Goal: Task Accomplishment & Management: Complete application form

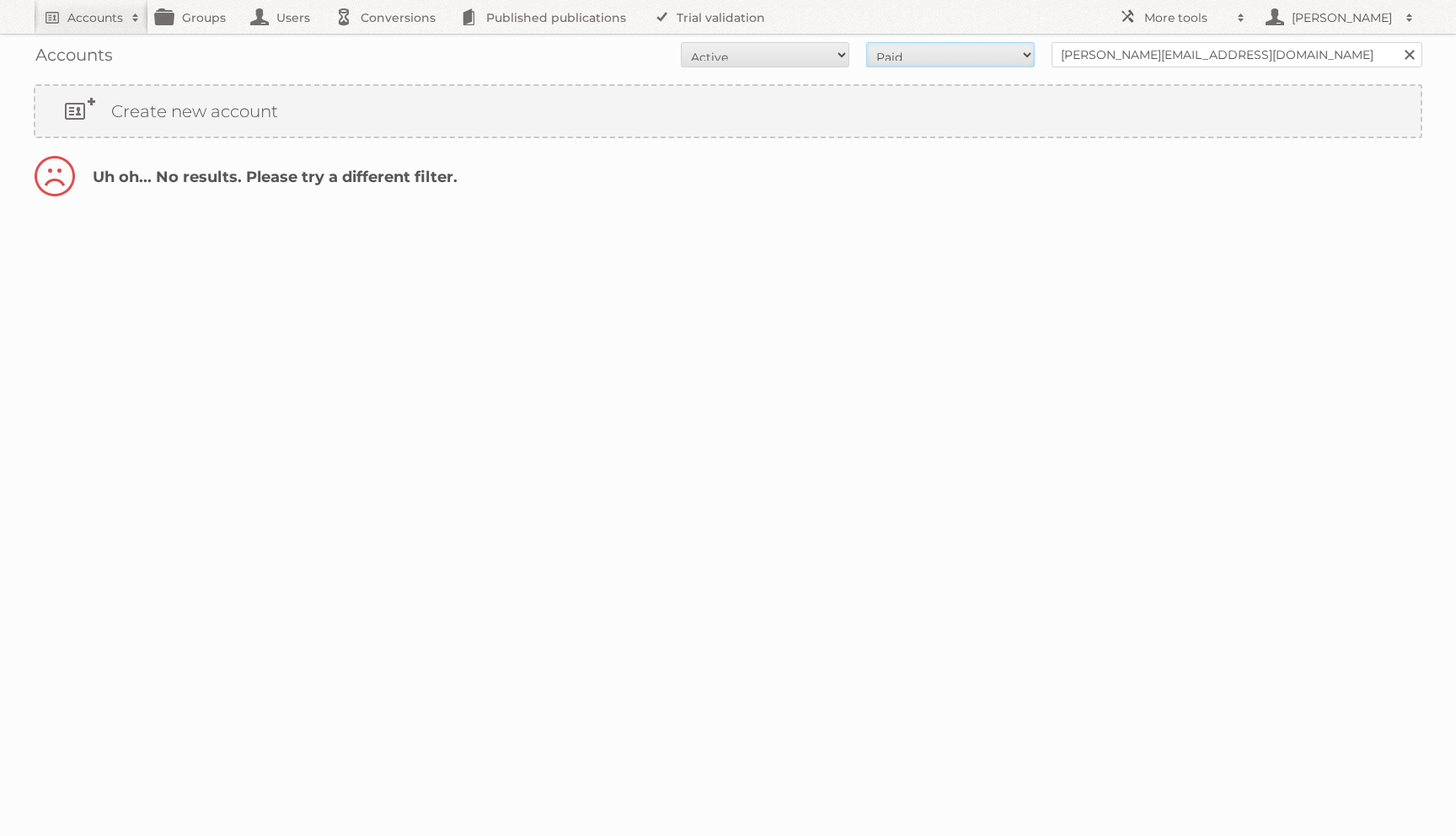
click at [987, 55] on select "All Paid Trials Self service" at bounding box center [950, 55] width 168 height 26
select select "self_service"
click at [866, 42] on select "All Paid Trials Self service" at bounding box center [950, 55] width 168 height 26
click at [966, 46] on select "All Paid Trials Self service" at bounding box center [950, 55] width 168 height 26
click at [954, 59] on select "All Paid Trials Self service" at bounding box center [950, 55] width 168 height 26
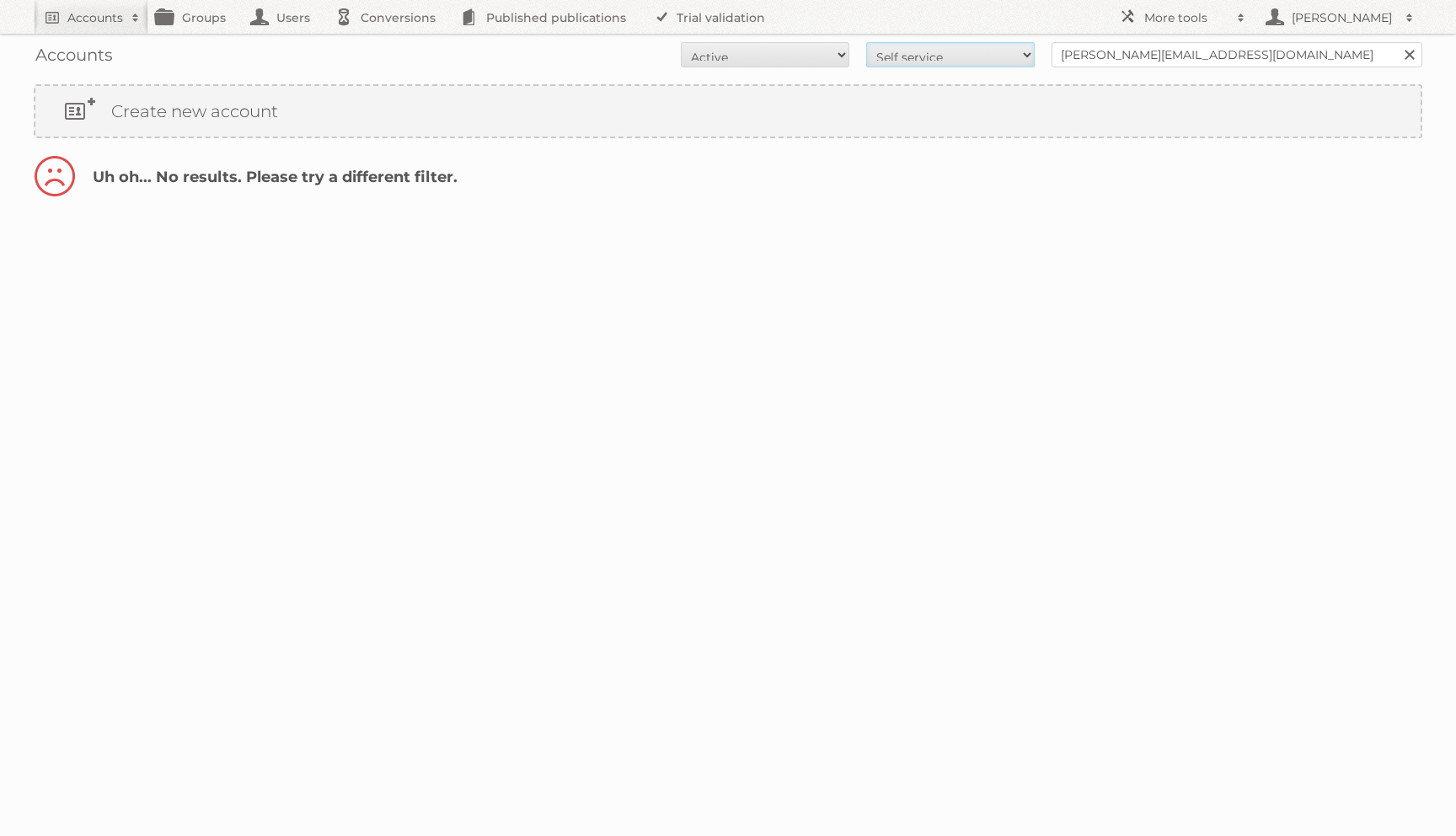
select select "trials"
click at [866, 42] on select "All Paid Trials Self service" at bounding box center [950, 55] width 168 height 26
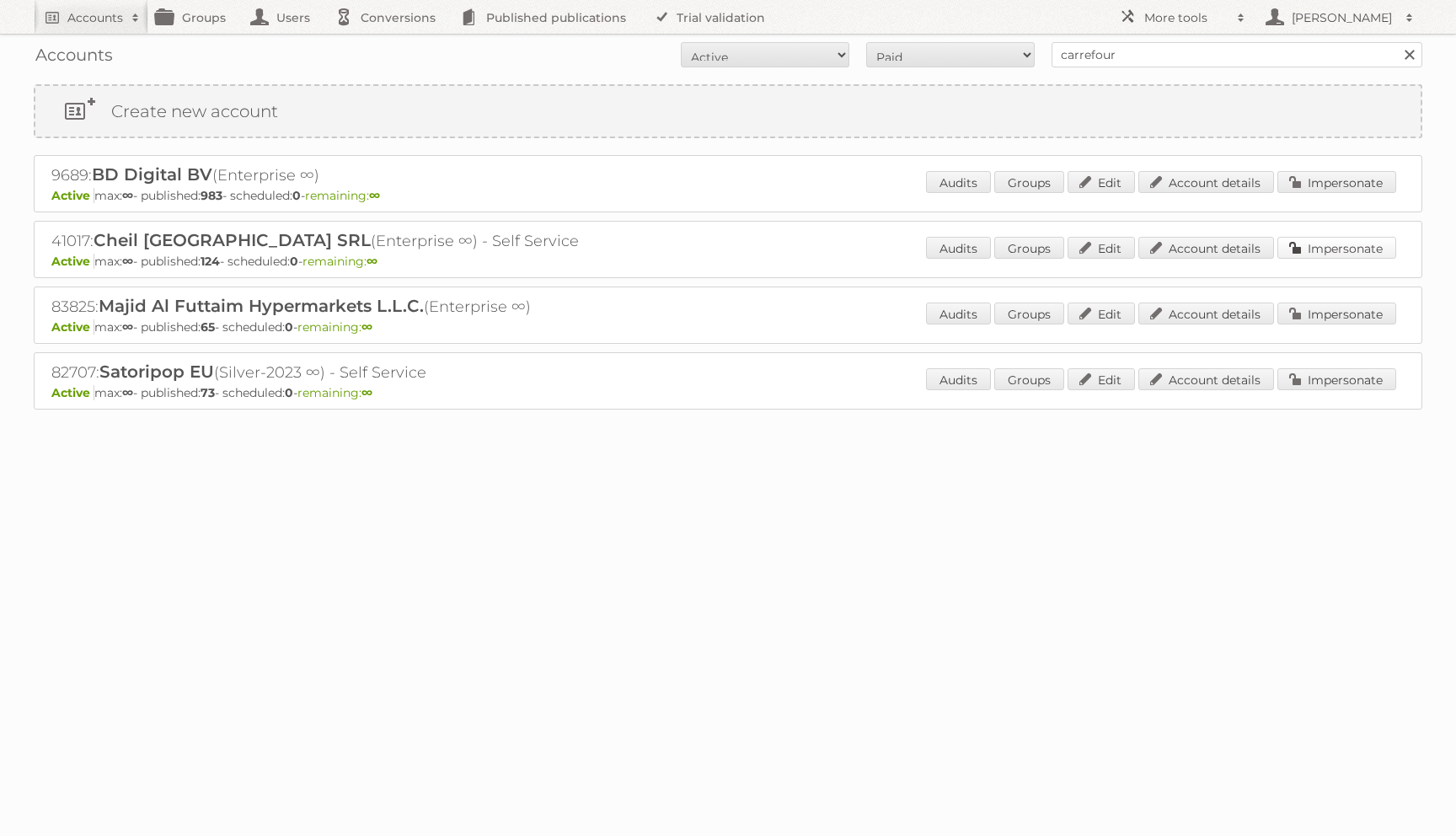
click at [1321, 256] on link "Impersonate" at bounding box center [1336, 248] width 119 height 22
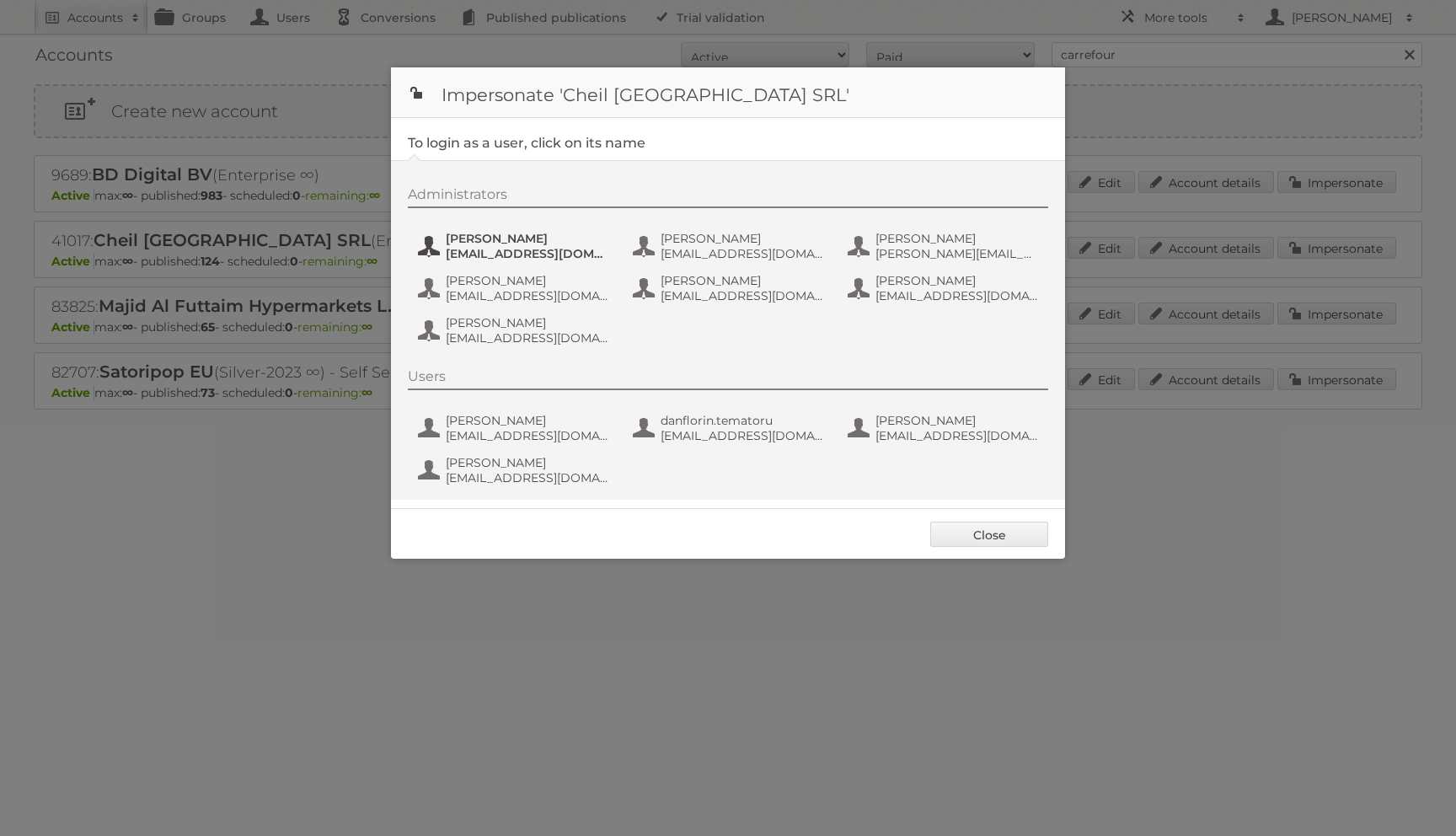
click at [466, 245] on button "Andrea Damian andrea_damian@supeco.ro" at bounding box center [515, 245] width 198 height 34
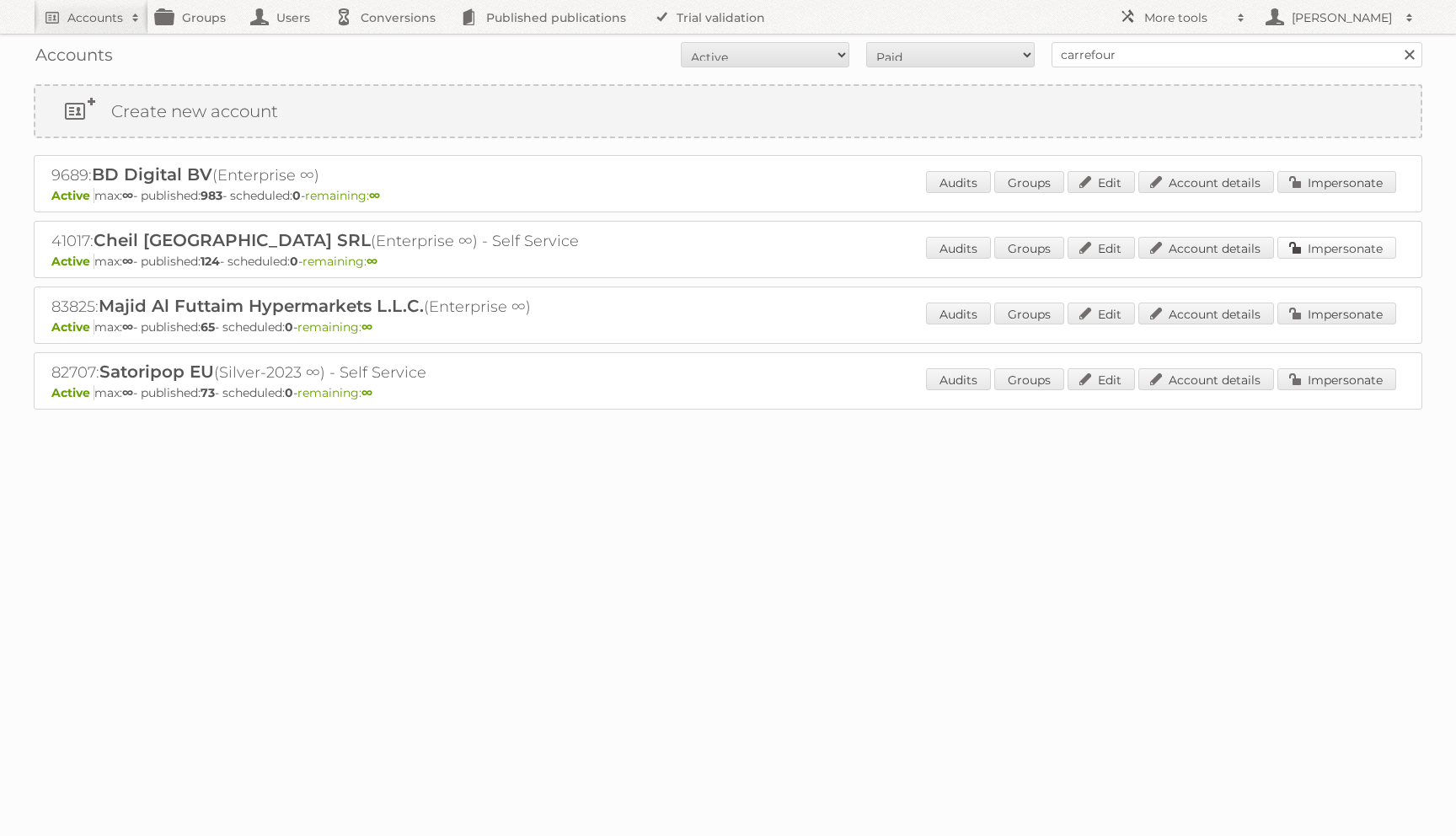
click at [1297, 240] on link "Impersonate" at bounding box center [1336, 248] width 119 height 22
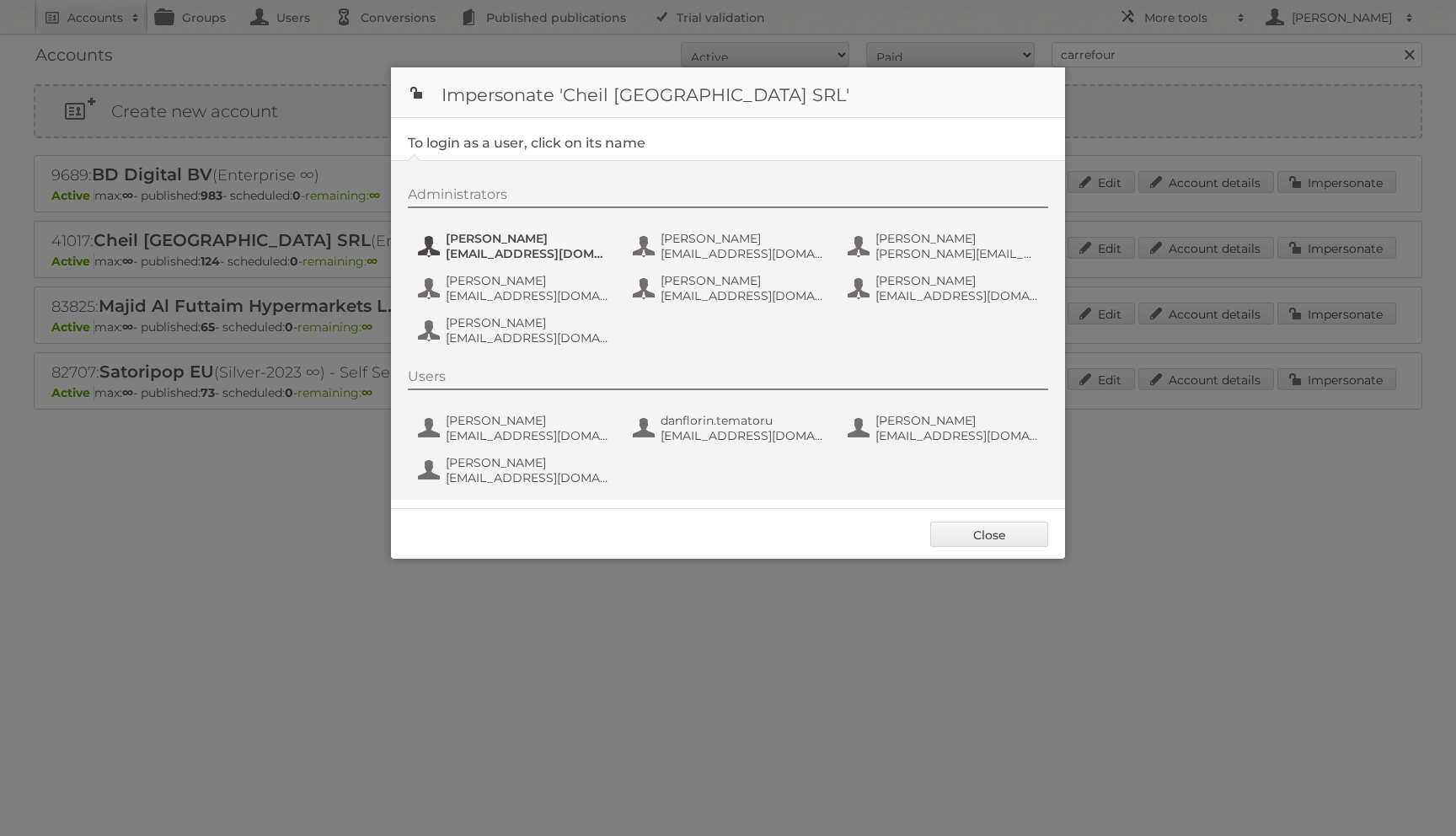
click at [454, 244] on span "Andrea Damian" at bounding box center [527, 238] width 164 height 16
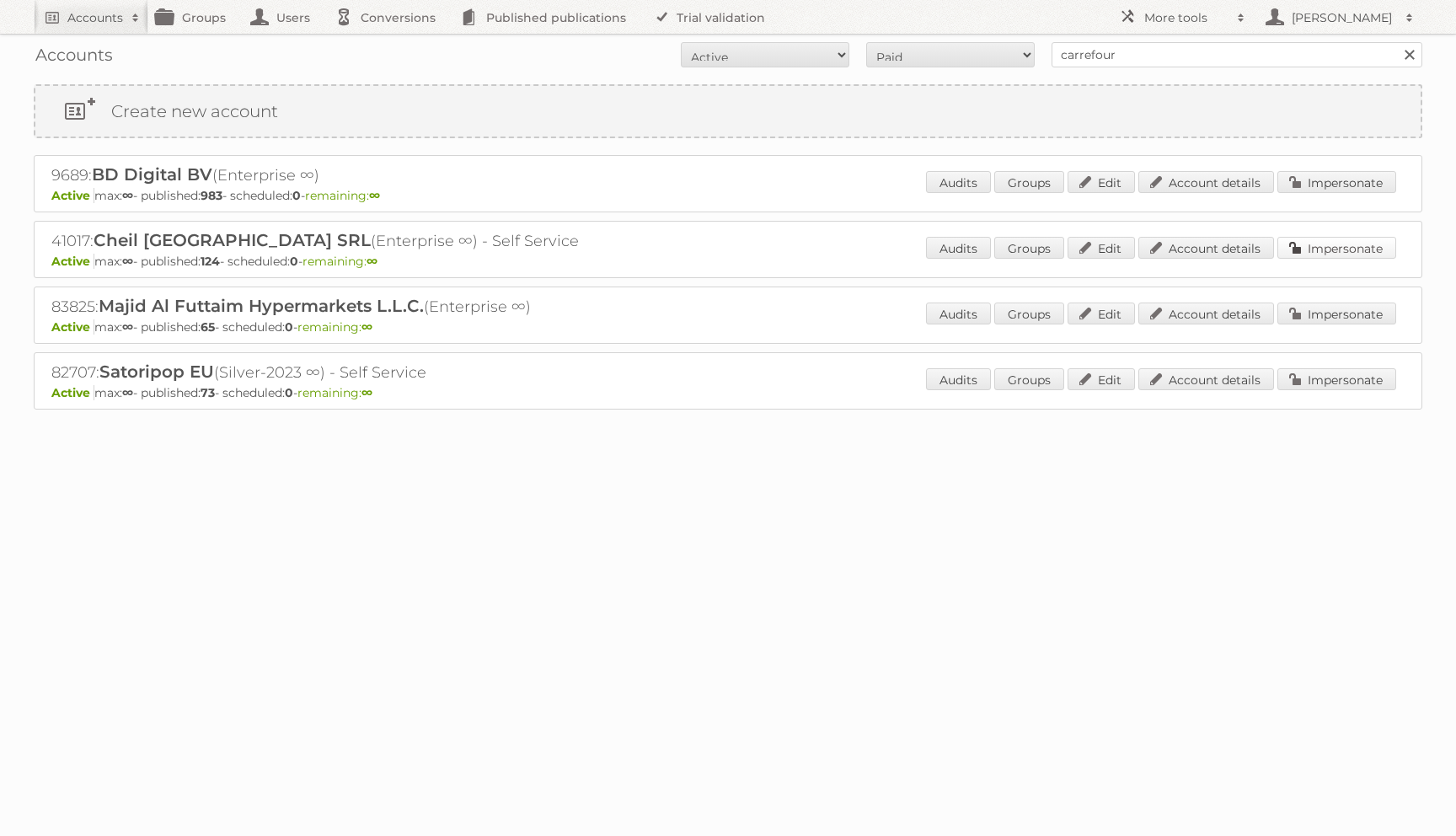
click at [1324, 248] on link "Impersonate" at bounding box center [1336, 248] width 119 height 22
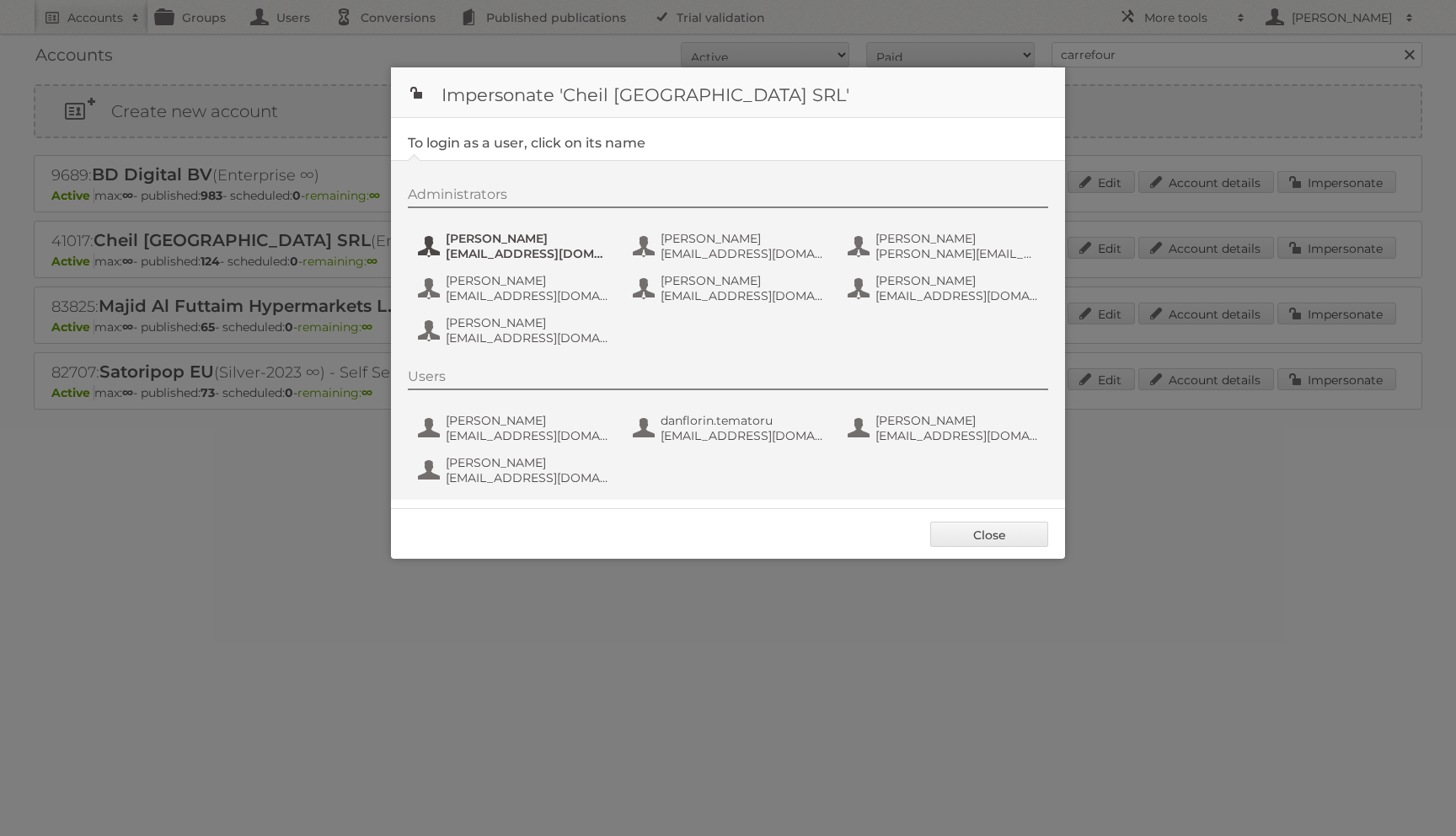
click at [430, 253] on button "Andrea Damian andrea_damian@supeco.ro" at bounding box center [515, 245] width 198 height 34
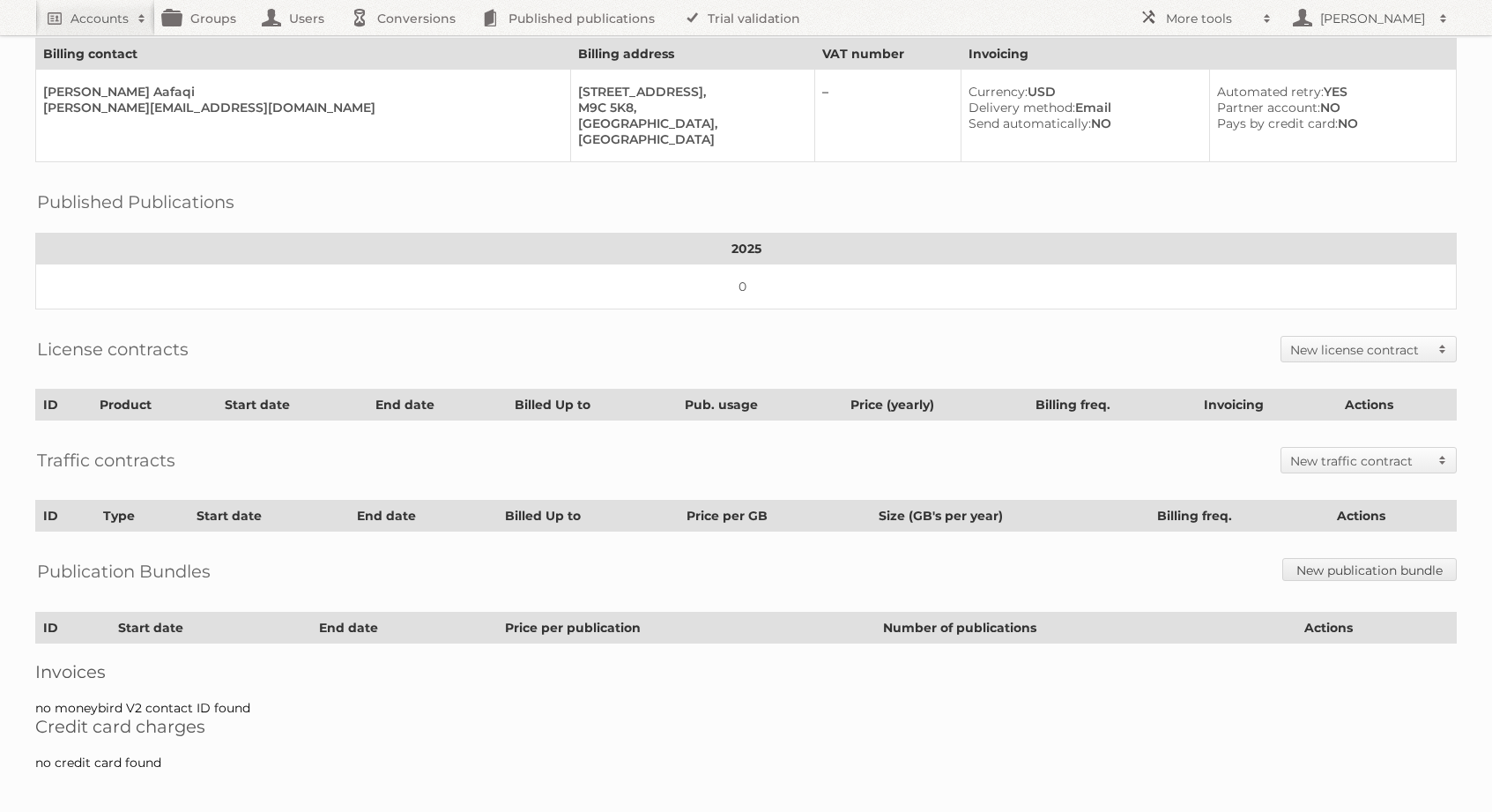
scroll to position [13, 0]
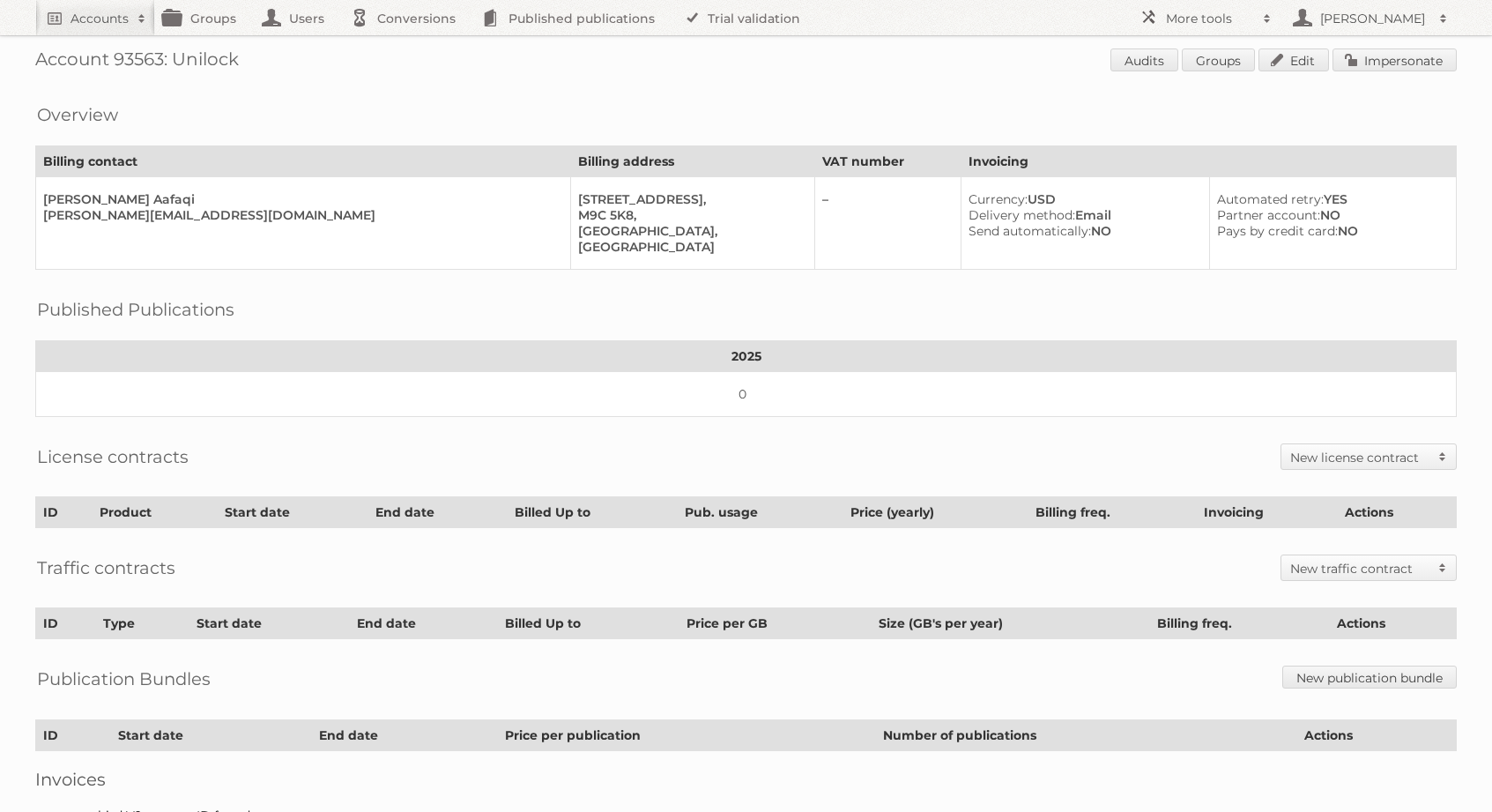
click at [1356, 449] on h2 "New license contract" at bounding box center [1360, 458] width 139 height 17
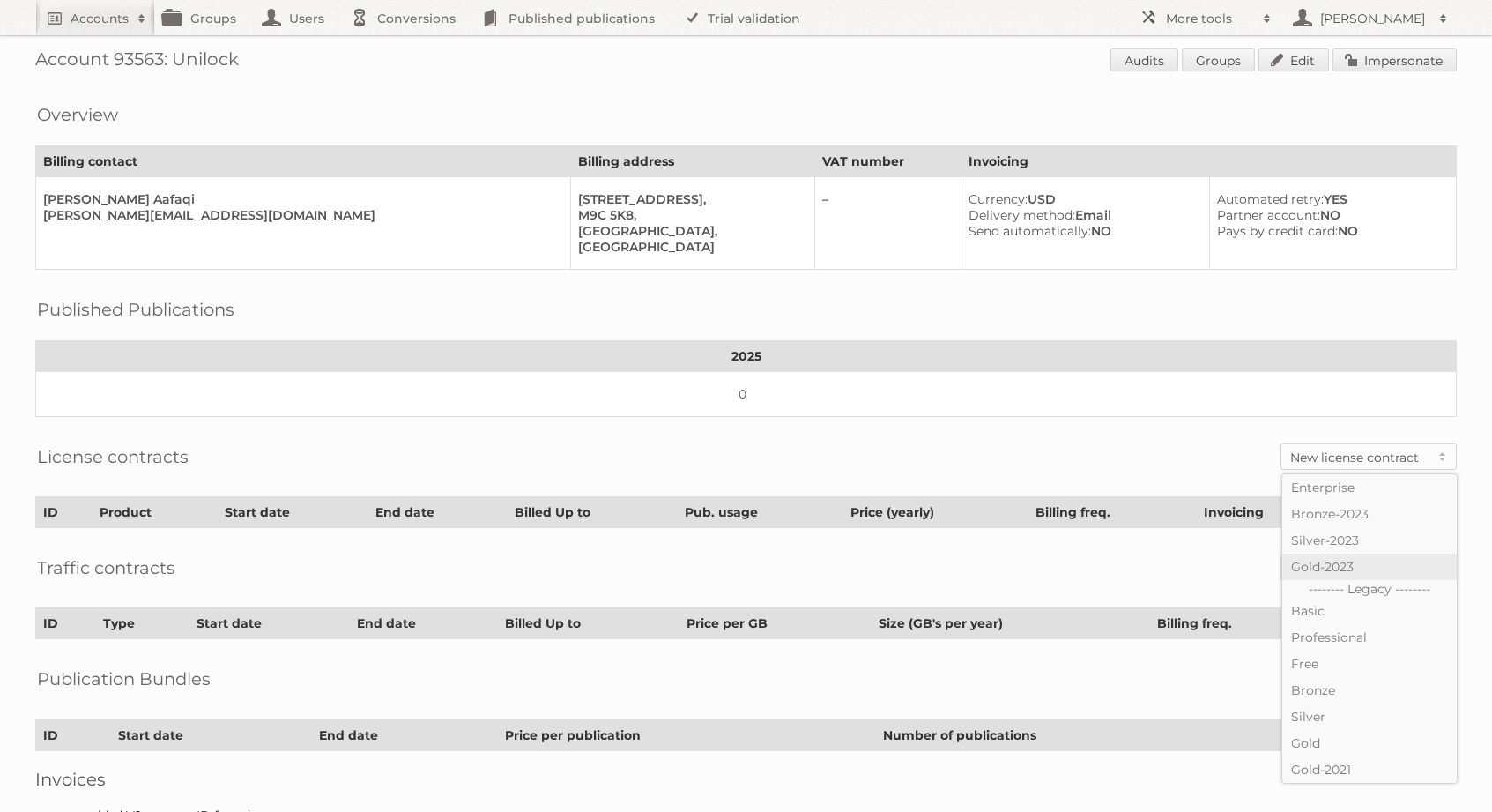
click at [1307, 553] on link "Gold-2023" at bounding box center [1369, 567] width 174 height 27
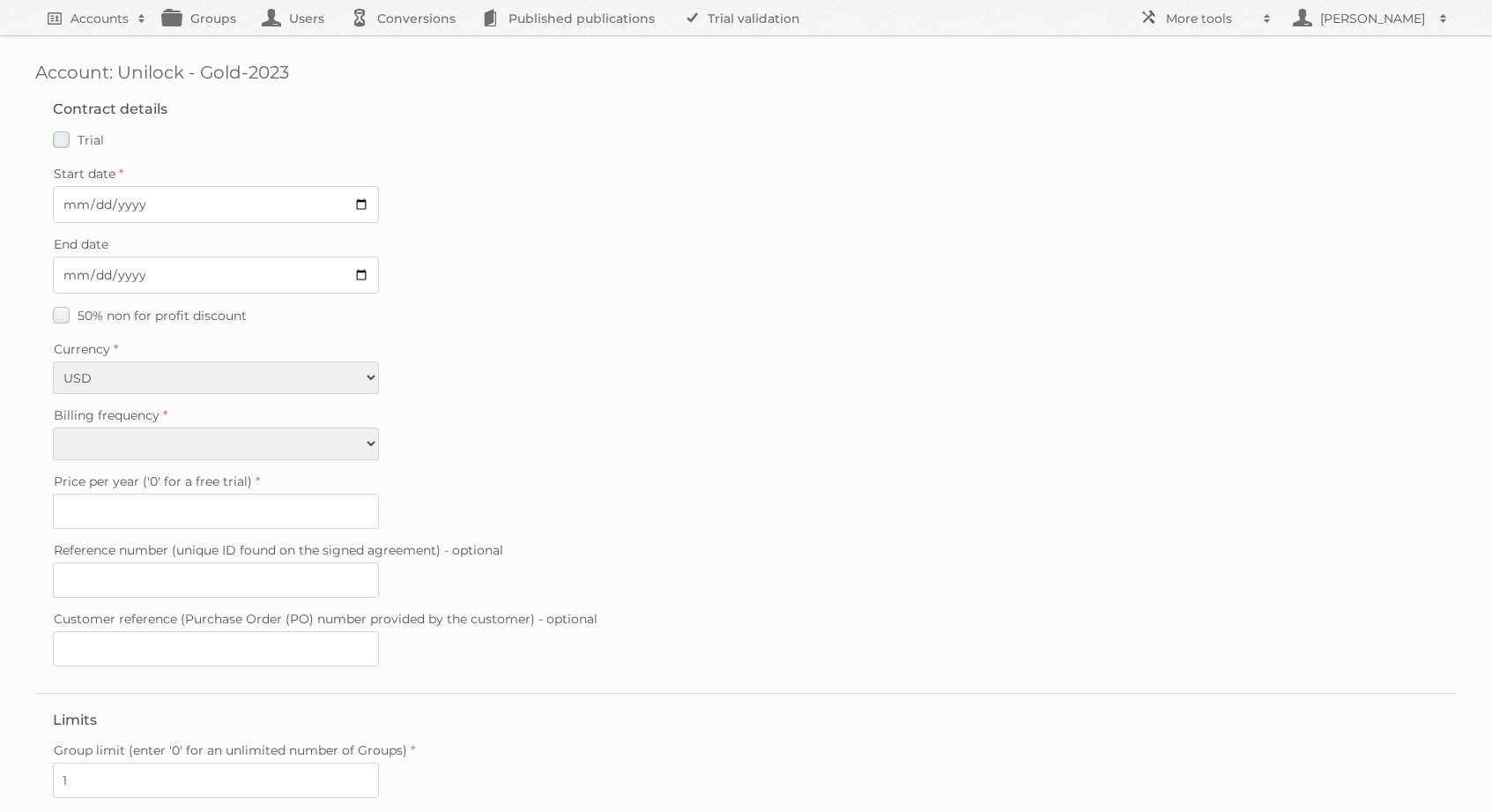
click at [69, 137] on label "Trial" at bounding box center [78, 140] width 51 height 26
click at [0, 0] on input "Trial" at bounding box center [0, 0] width 0 height 0
type input "0"
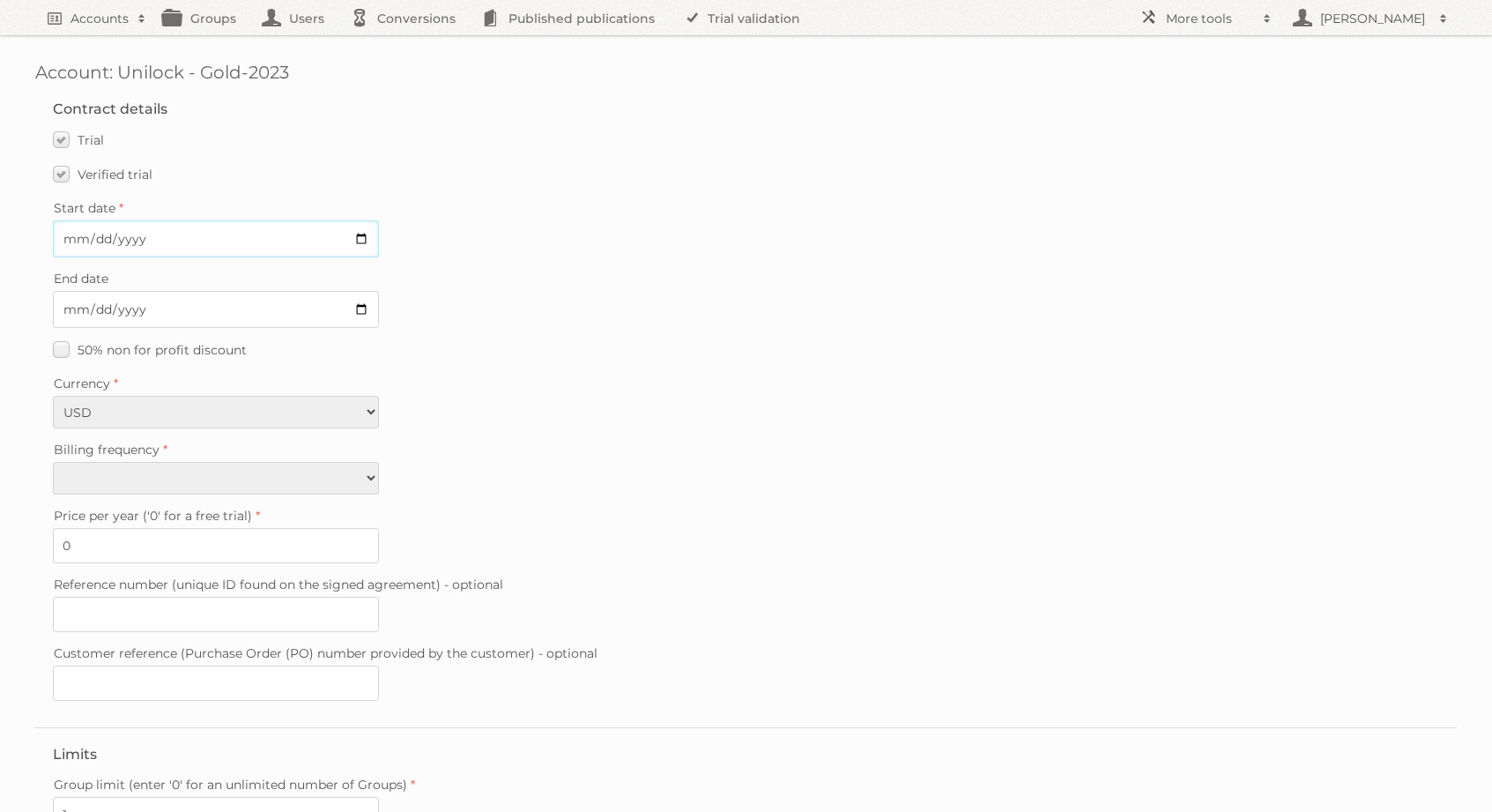
click at [352, 238] on input "Start date" at bounding box center [215, 238] width 327 height 37
type input "2025-11-01"
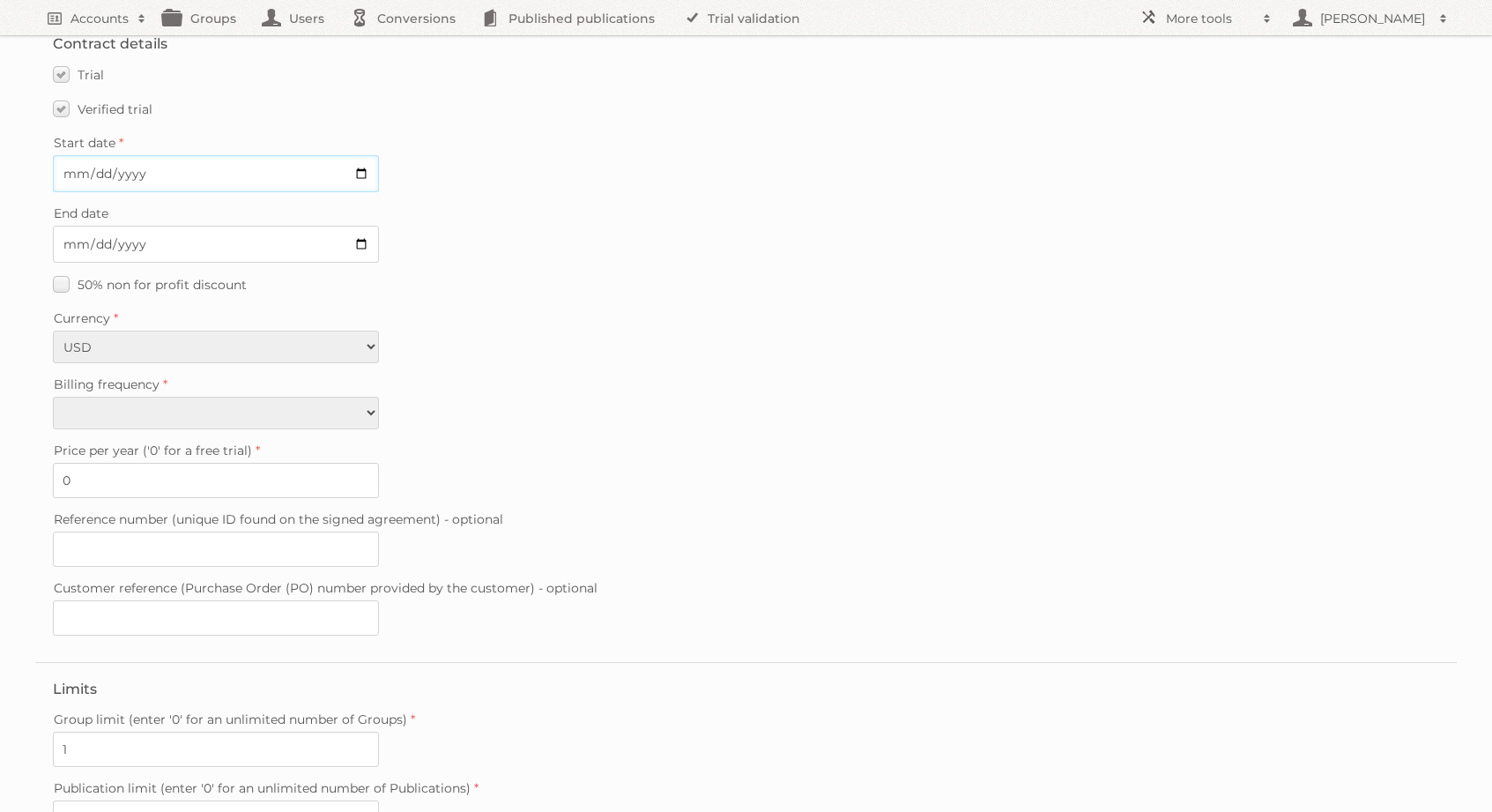
scroll to position [217, 0]
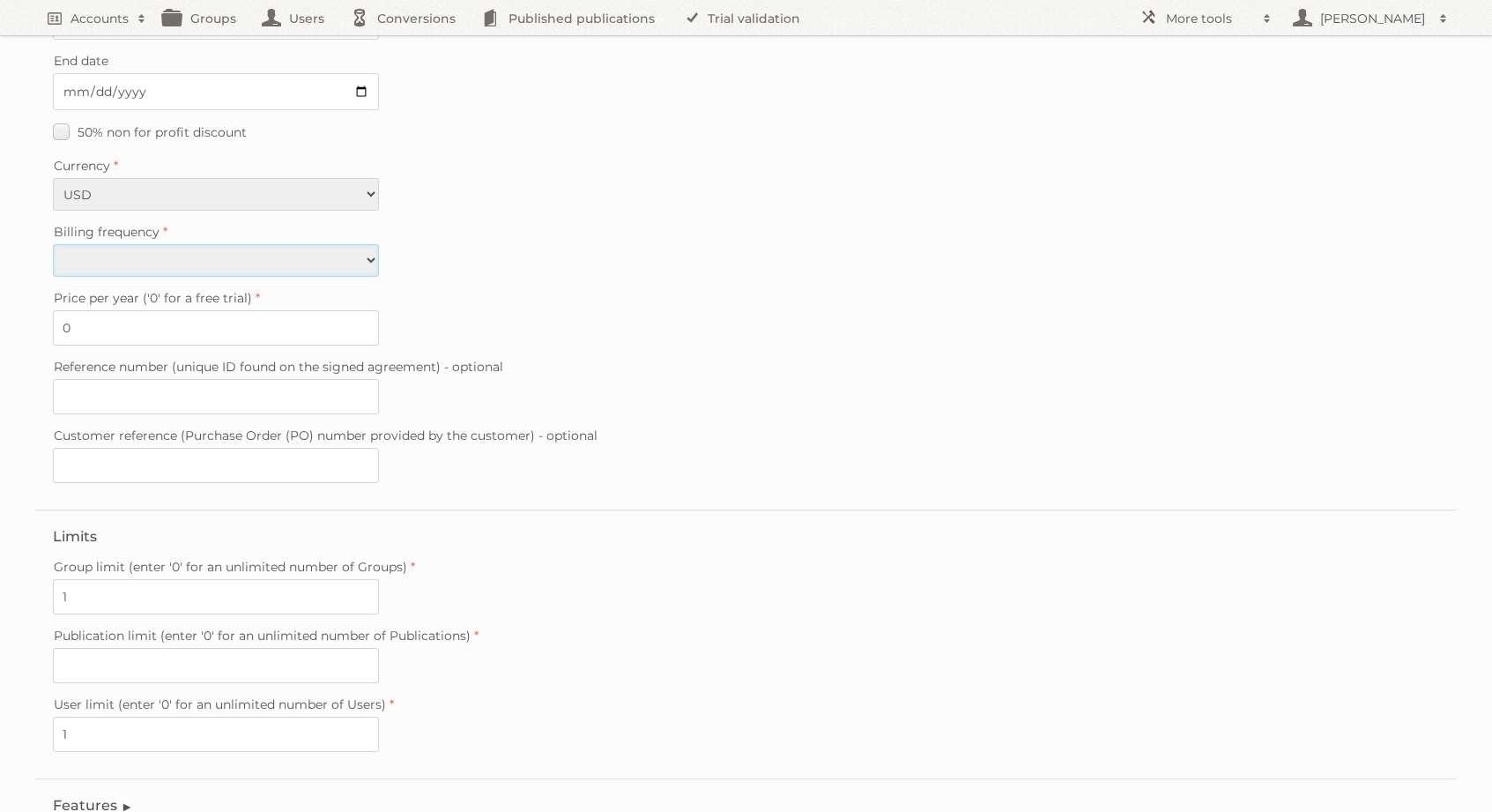
click at [147, 263] on select "Monthly Yearly" at bounding box center [215, 260] width 327 height 33
select select "yearly"
click at [53, 244] on select "Monthly Yearly" at bounding box center [215, 260] width 327 height 33
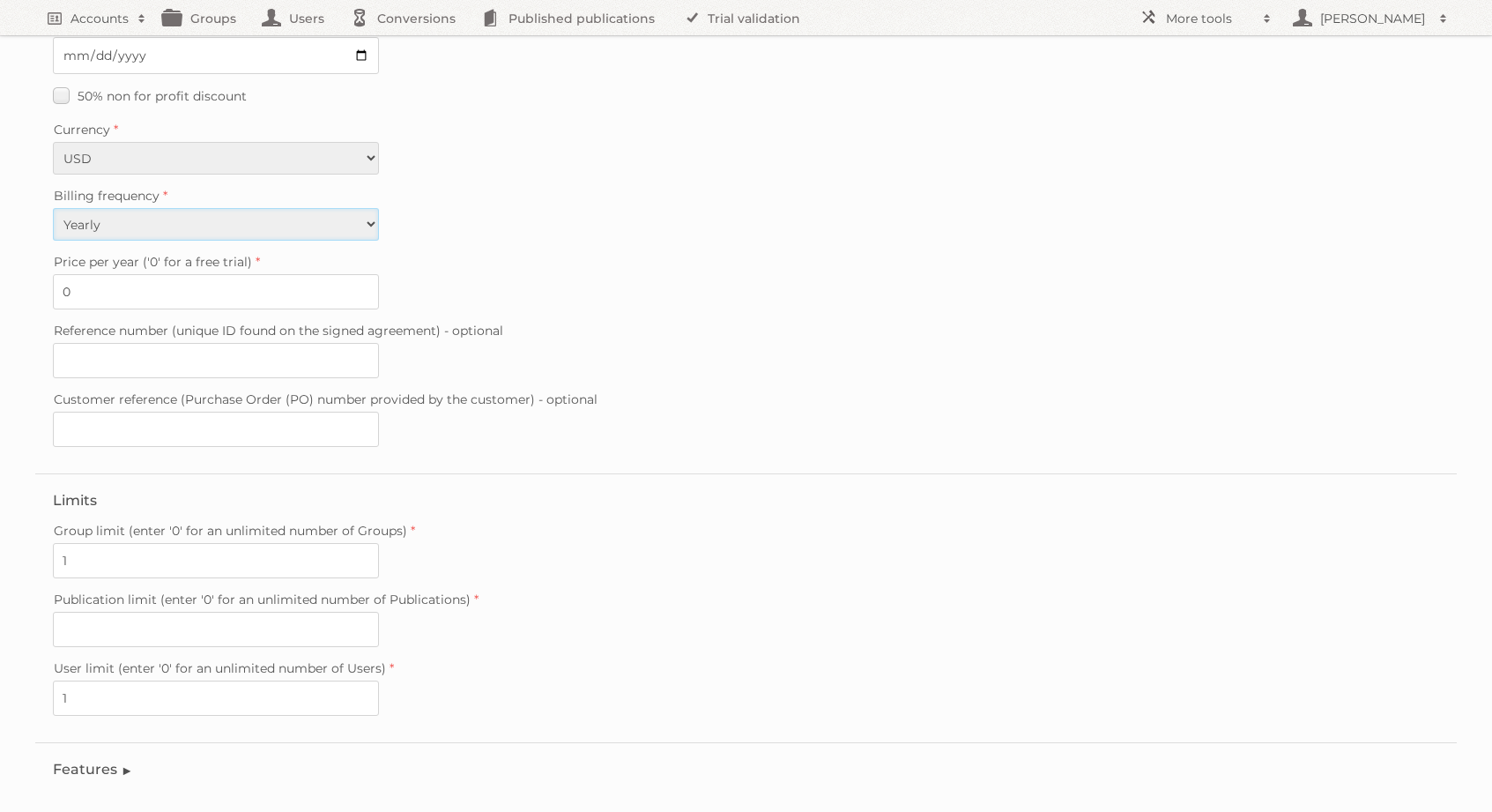
scroll to position [311, 0]
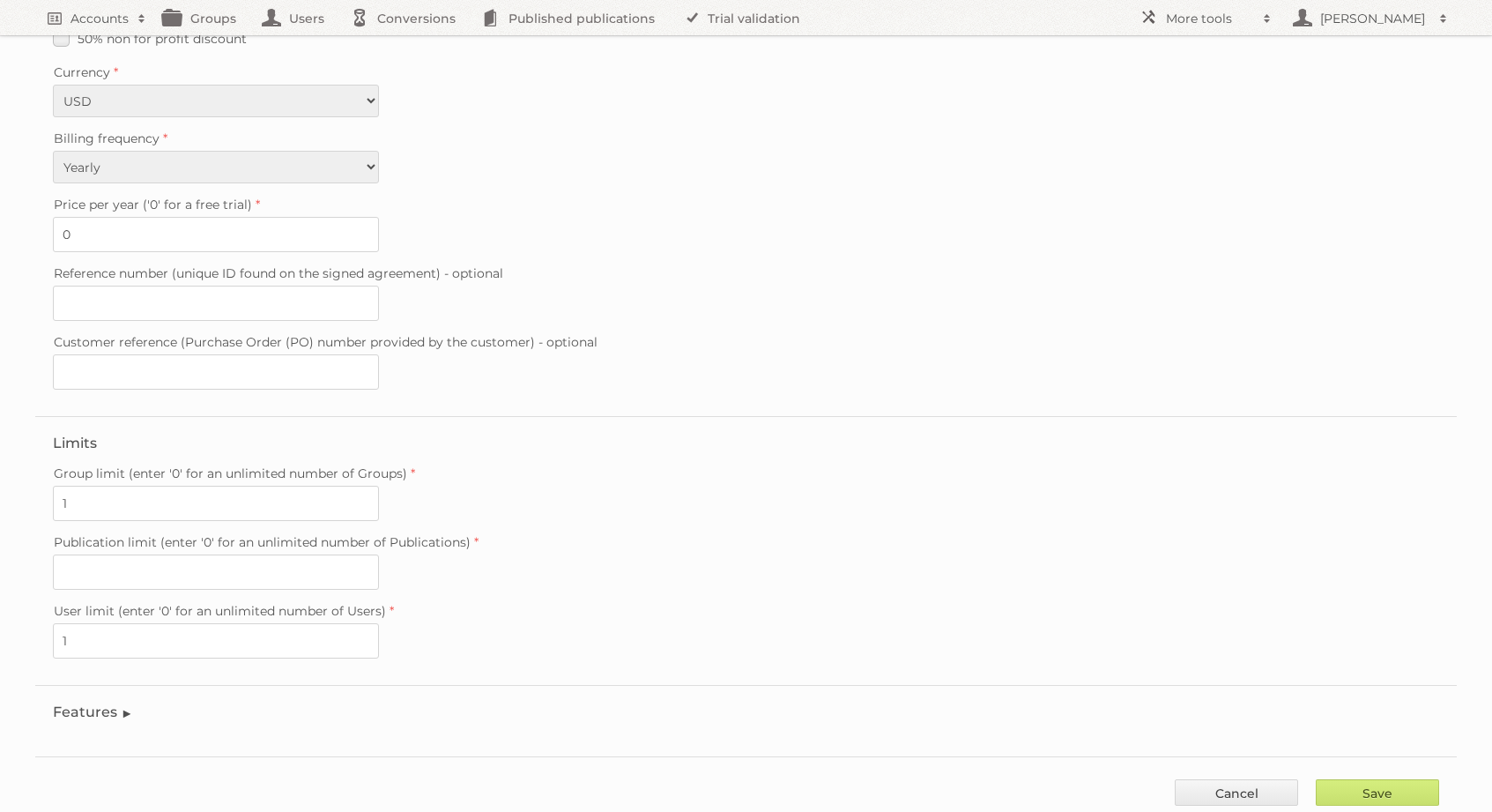
click at [116, 537] on label "Publication limit (enter '0' for an unlimited number of Publications)" at bounding box center [746, 542] width 1387 height 25
click at [116, 554] on input "Publication limit (enter '0' for an unlimited number of Publications)" at bounding box center [215, 572] width 327 height 35
type input "0"
click at [1336, 788] on input "Save" at bounding box center [1377, 793] width 124 height 27
type input "..."
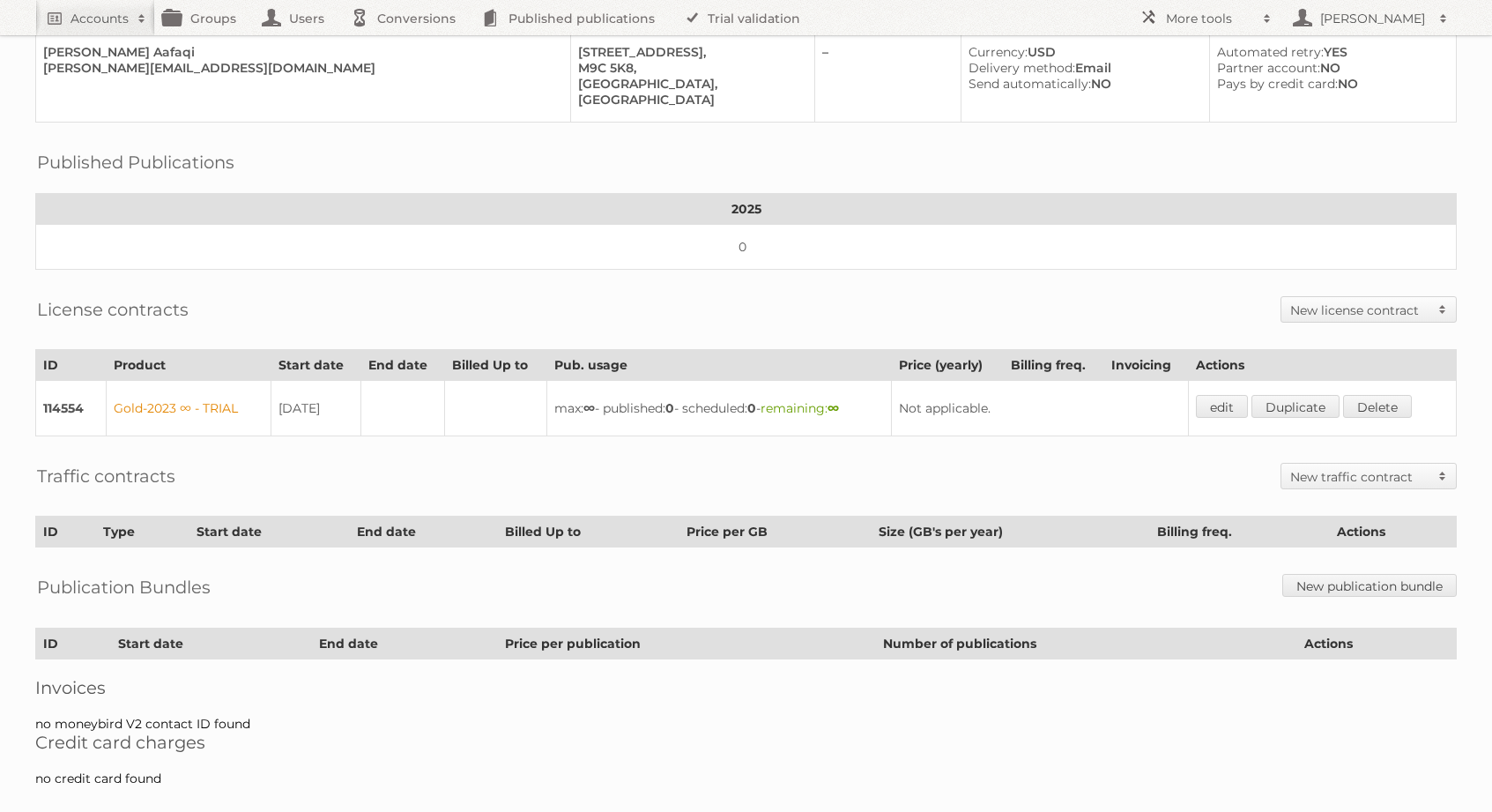
scroll to position [176, 0]
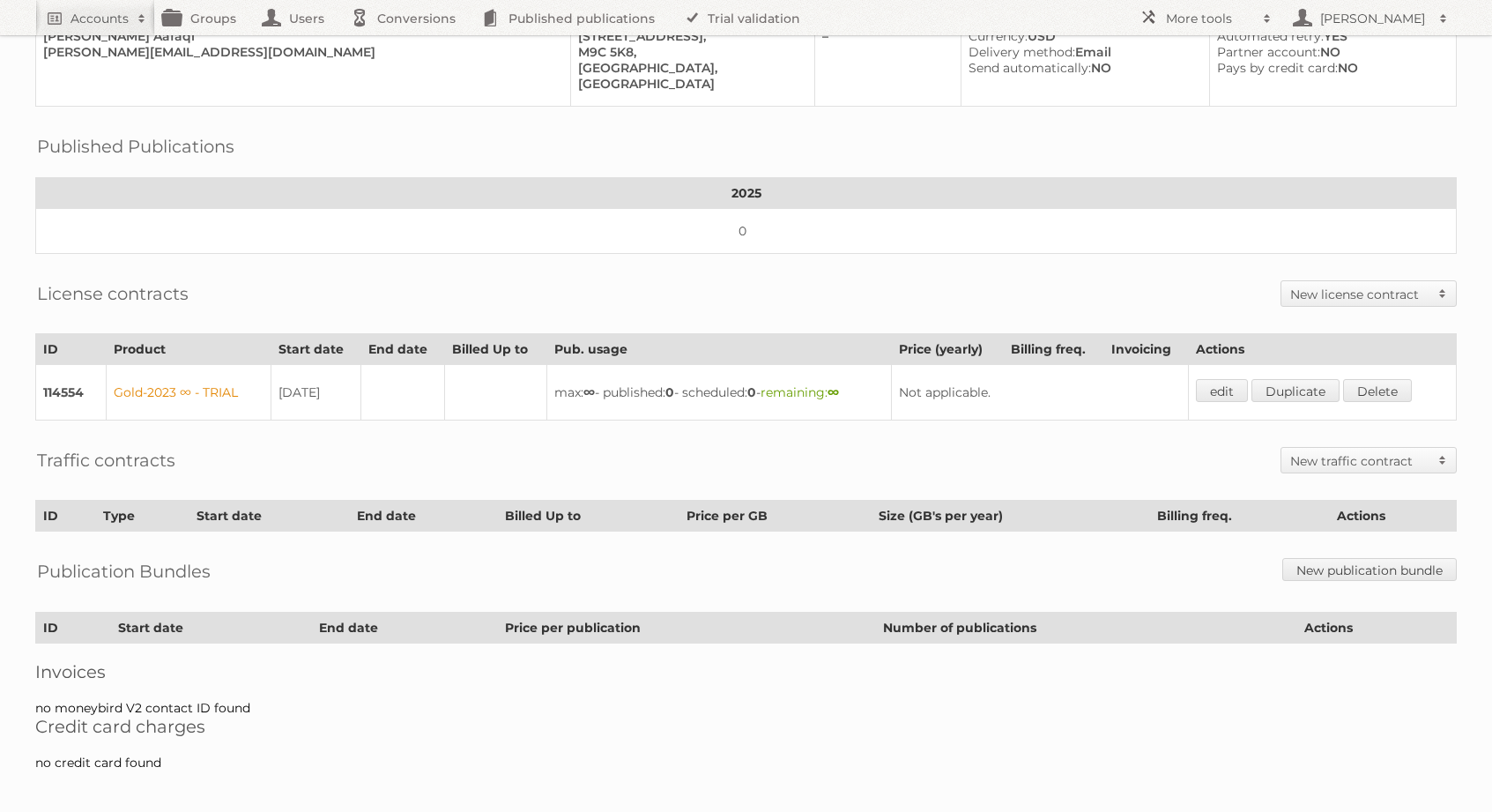
click at [1323, 285] on h2 "New license contract" at bounding box center [1360, 294] width 139 height 17
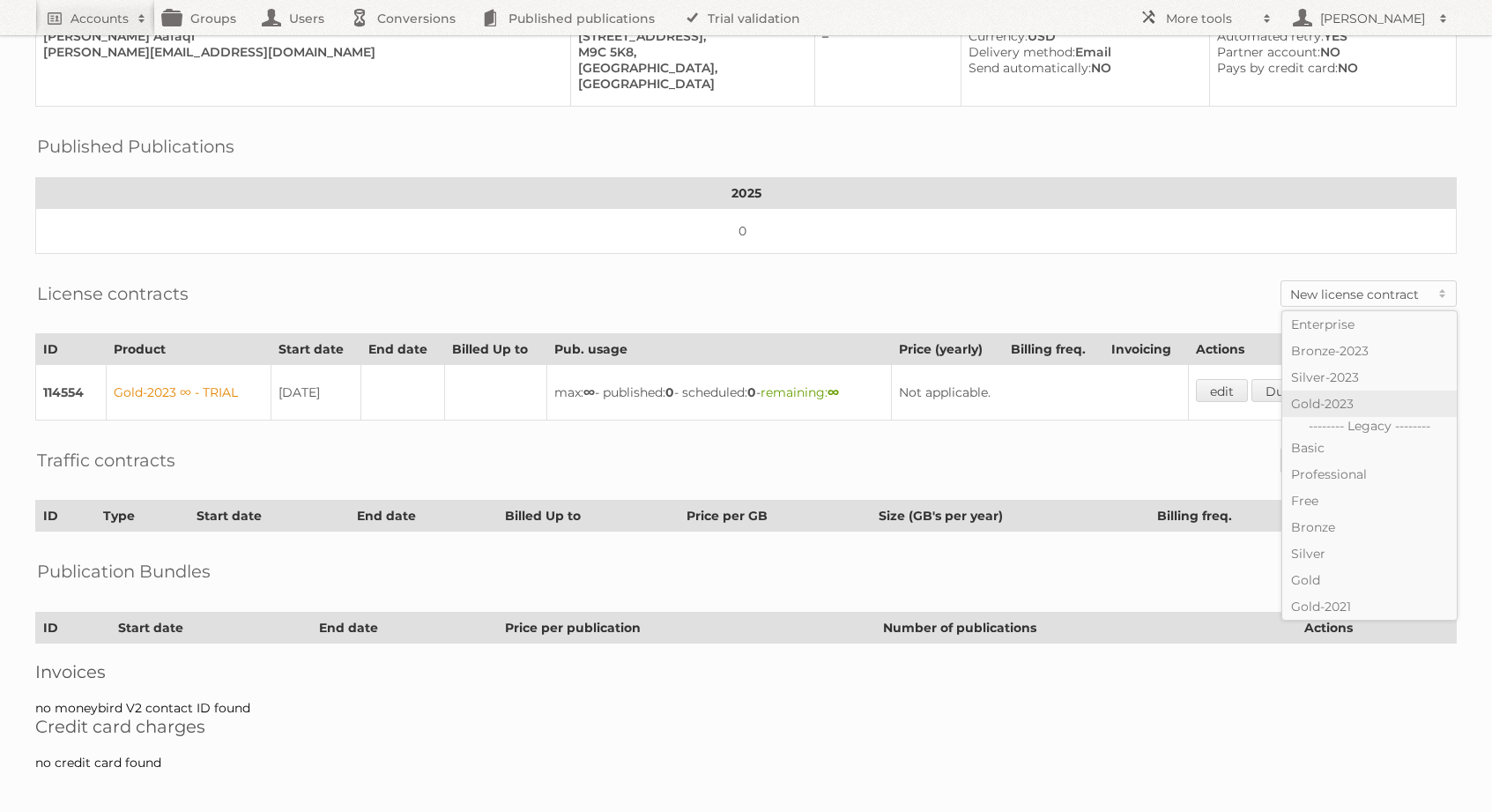
click at [1326, 396] on link "Gold-2023" at bounding box center [1369, 404] width 174 height 27
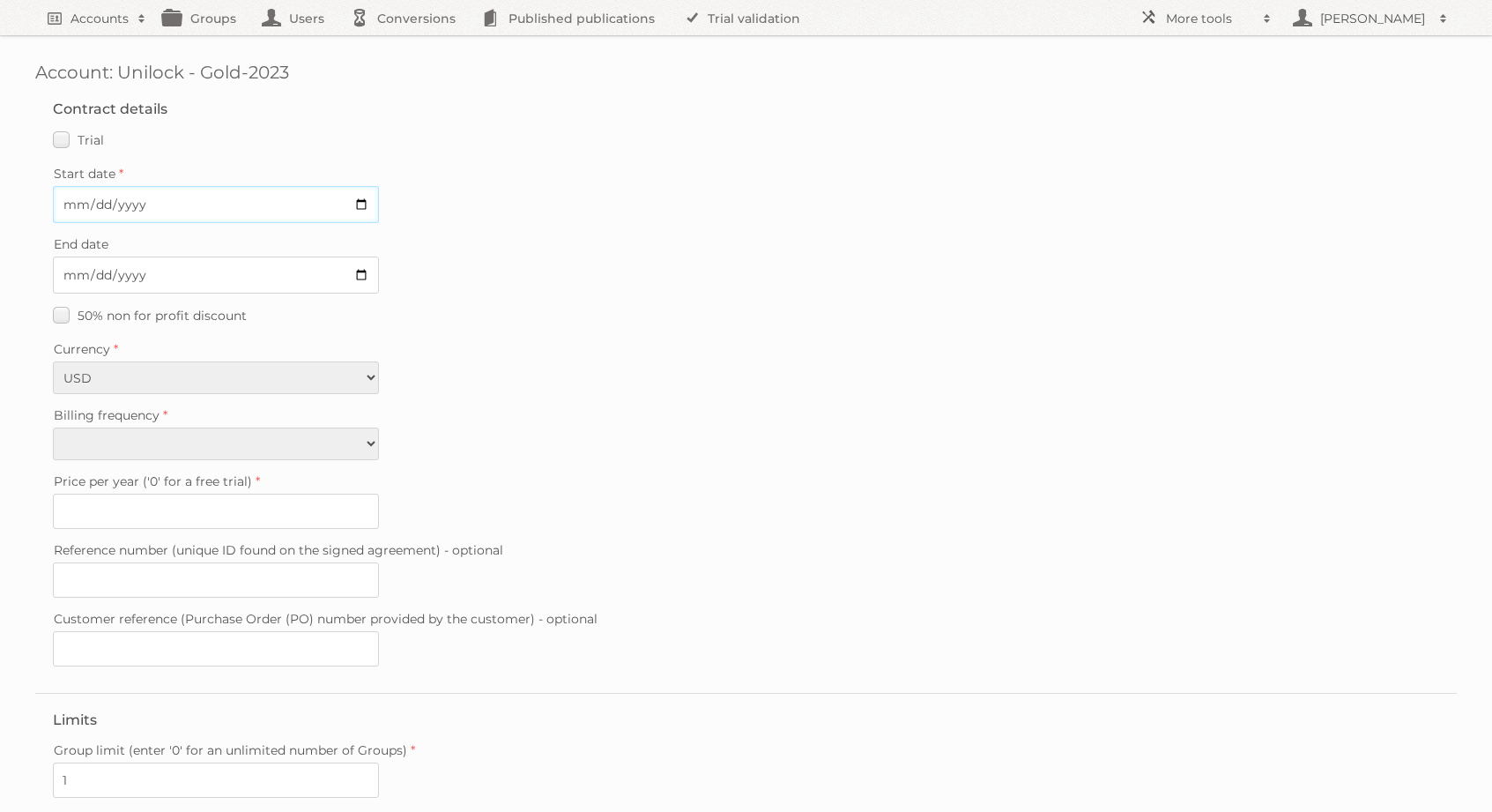
click at [64, 211] on input "Start date" at bounding box center [215, 204] width 327 height 37
type input "2025-12-01"
click at [117, 427] on select "Monthly Yearly" at bounding box center [215, 443] width 327 height 33
select select "yearly"
click at [53, 427] on select "Monthly Yearly" at bounding box center [215, 443] width 327 height 33
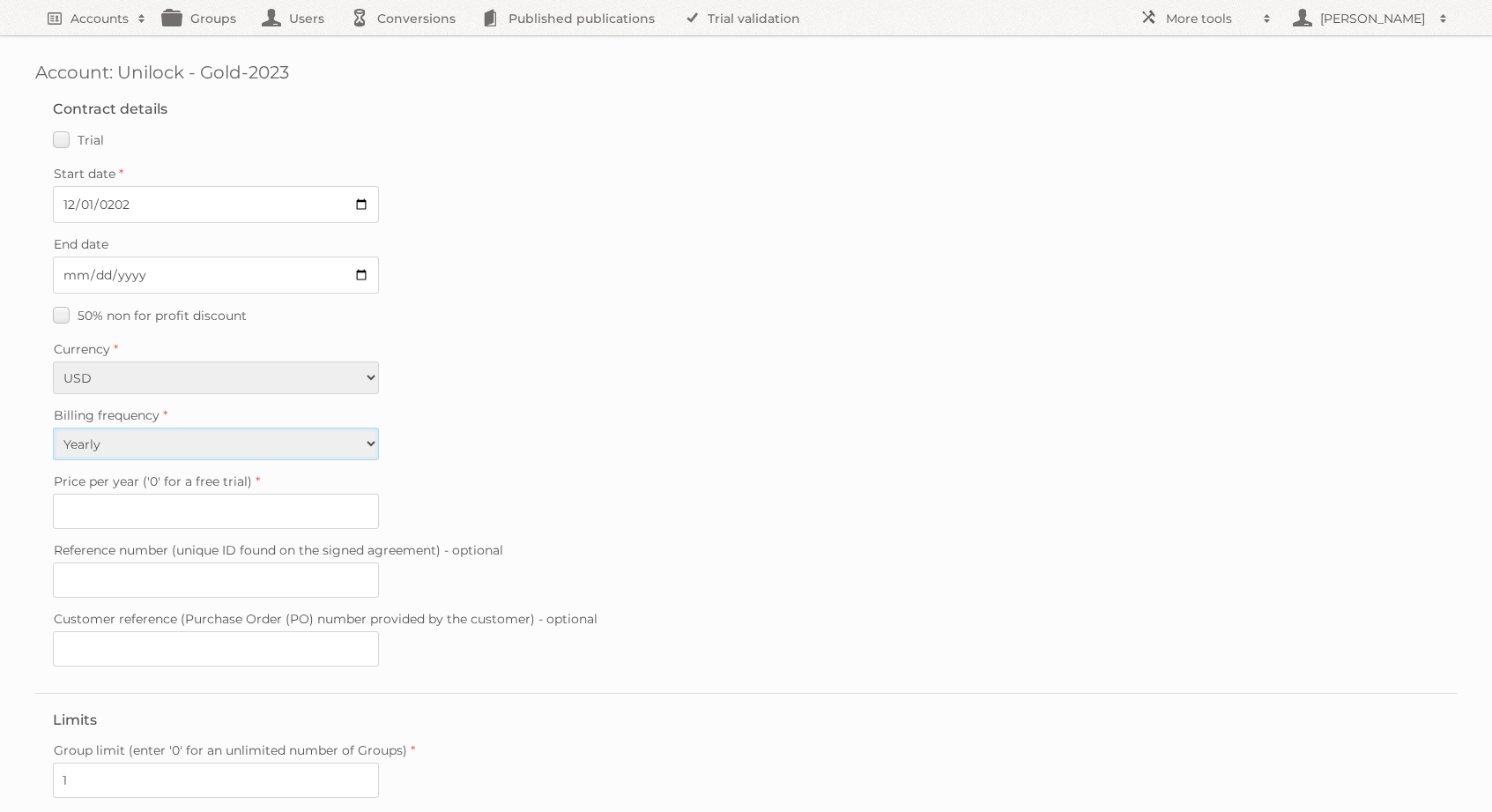
type input "5929"
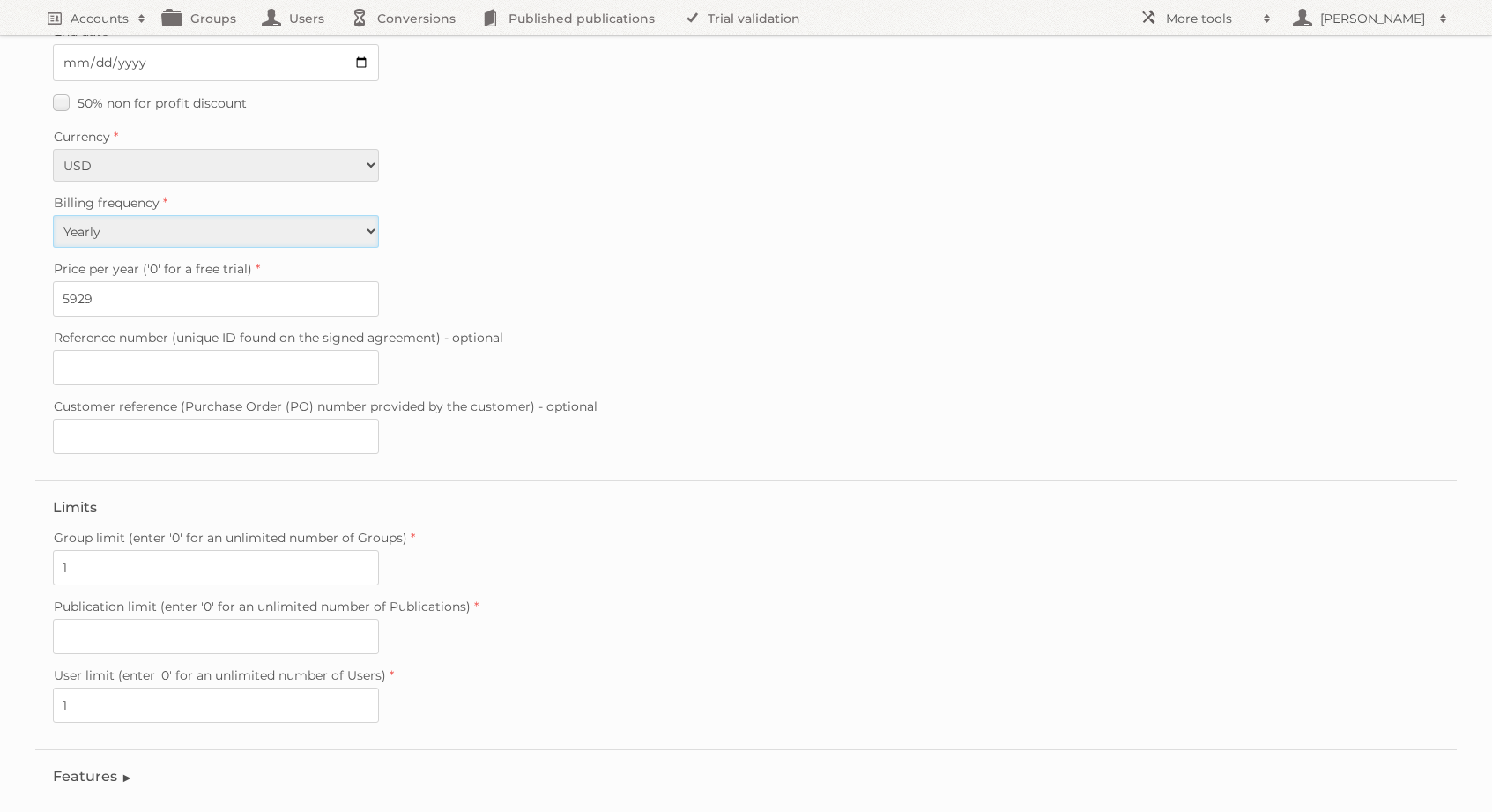
scroll to position [224, 0]
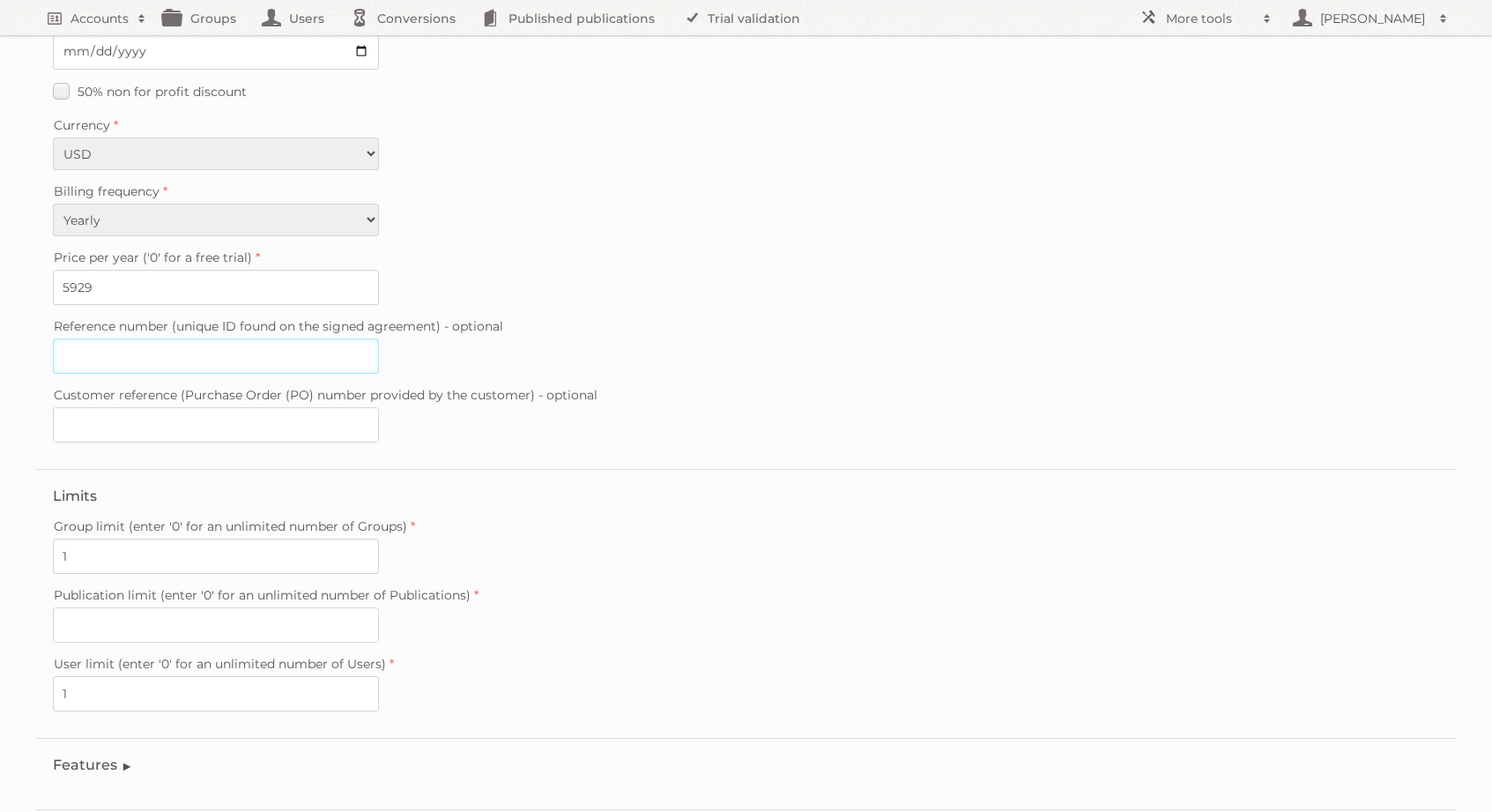
click at [172, 351] on input "Reference number (unique ID found on the signed agreement) - optional" at bounding box center [215, 355] width 327 height 35
paste input "20250730-155059888"
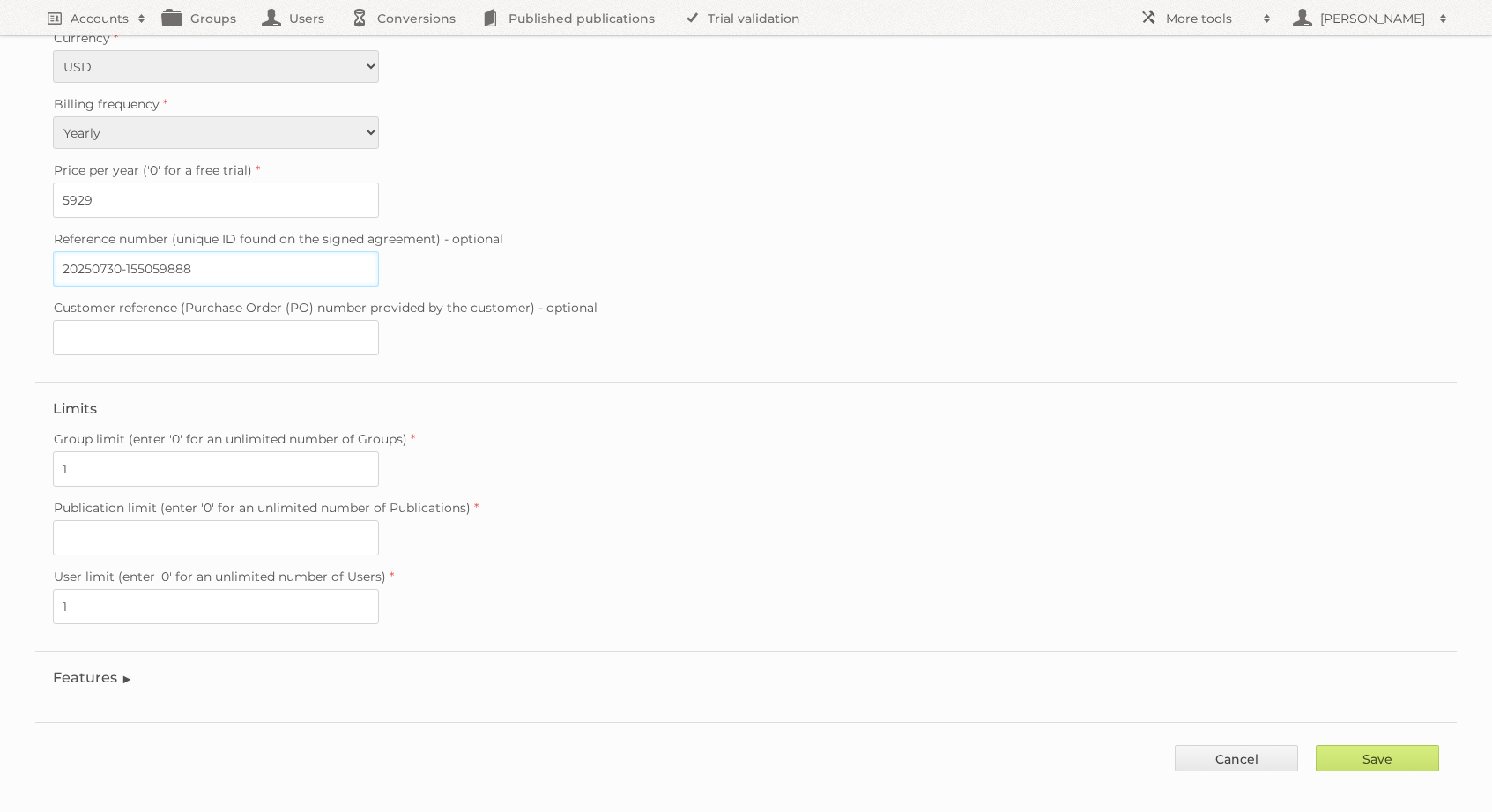
type input "20250730-155059888"
click at [144, 520] on input "Publication limit (enter '0' for an unlimited number of Publications)" at bounding box center [215, 537] width 327 height 35
type input "0"
click at [116, 673] on fieldset "Features Enable accessibility text Enable account tree structure Enable analyti…" at bounding box center [746, 681] width 1422 height 62
click at [120, 669] on legend "Features" at bounding box center [93, 677] width 80 height 16
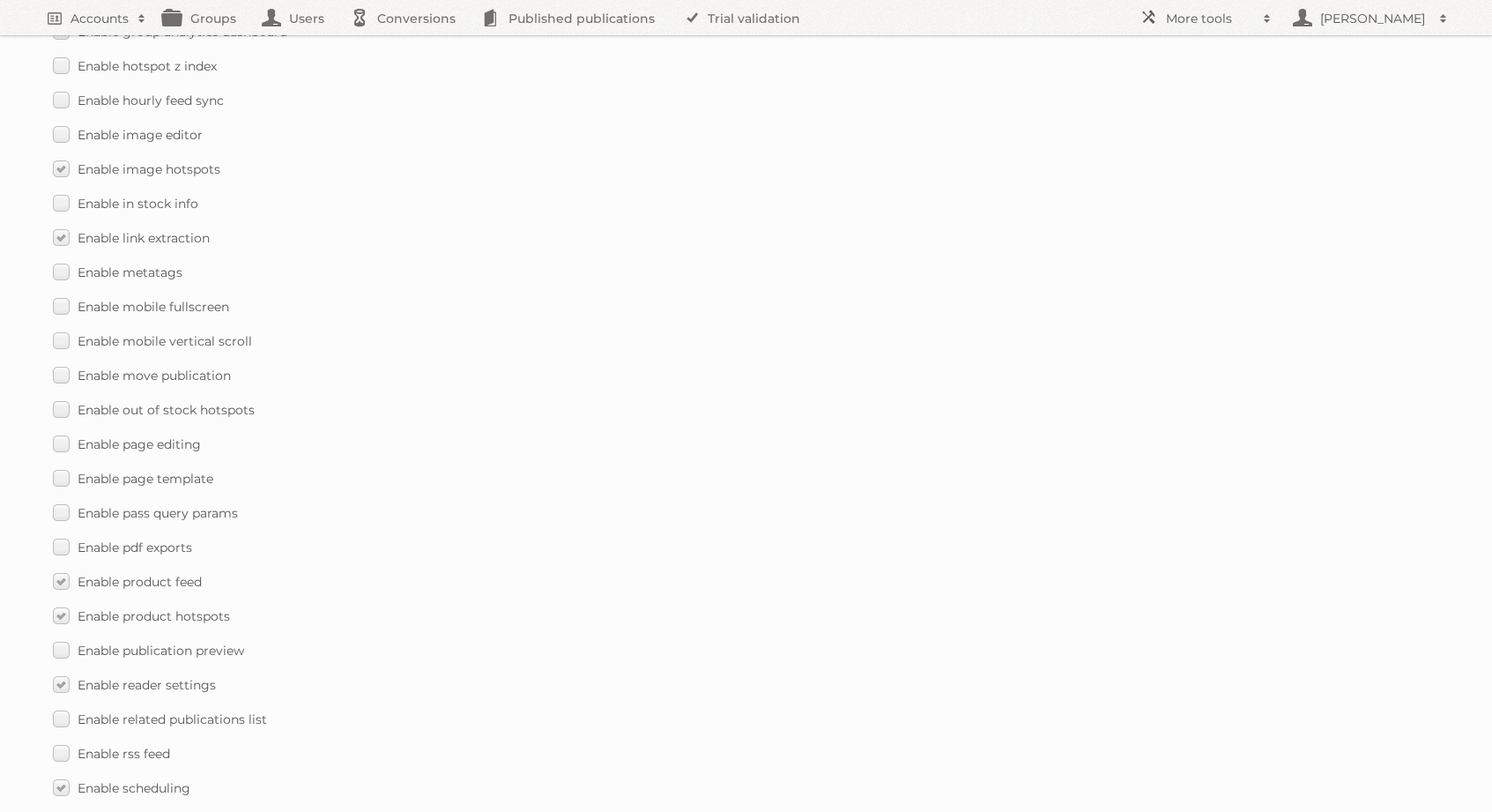
scroll to position [1870, 0]
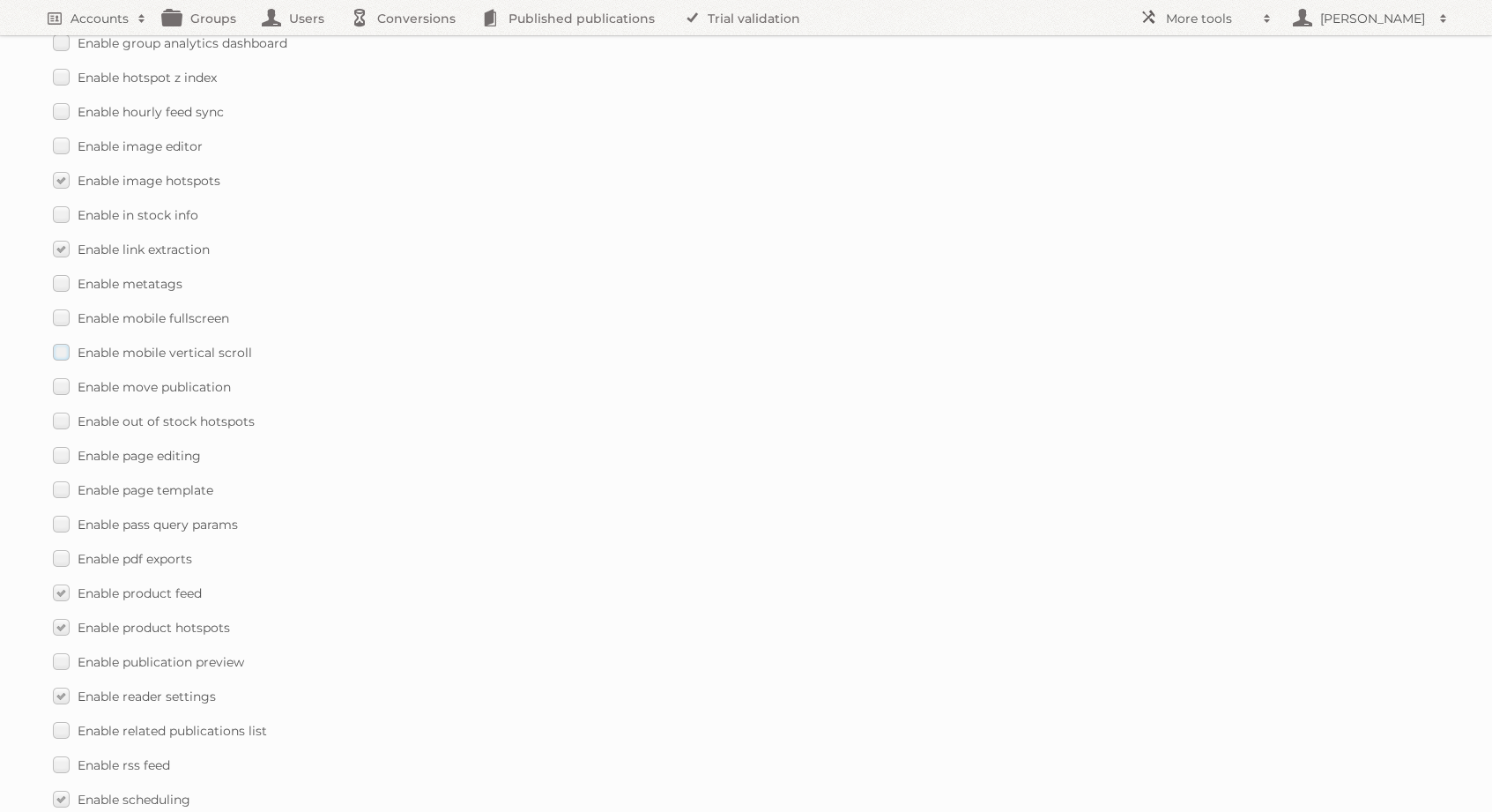
click at [170, 345] on span "Enable mobile vertical scroll" at bounding box center [165, 352] width 174 height 16
click at [0, 0] on input "Enable mobile vertical scroll" at bounding box center [0, 0] width 0 height 0
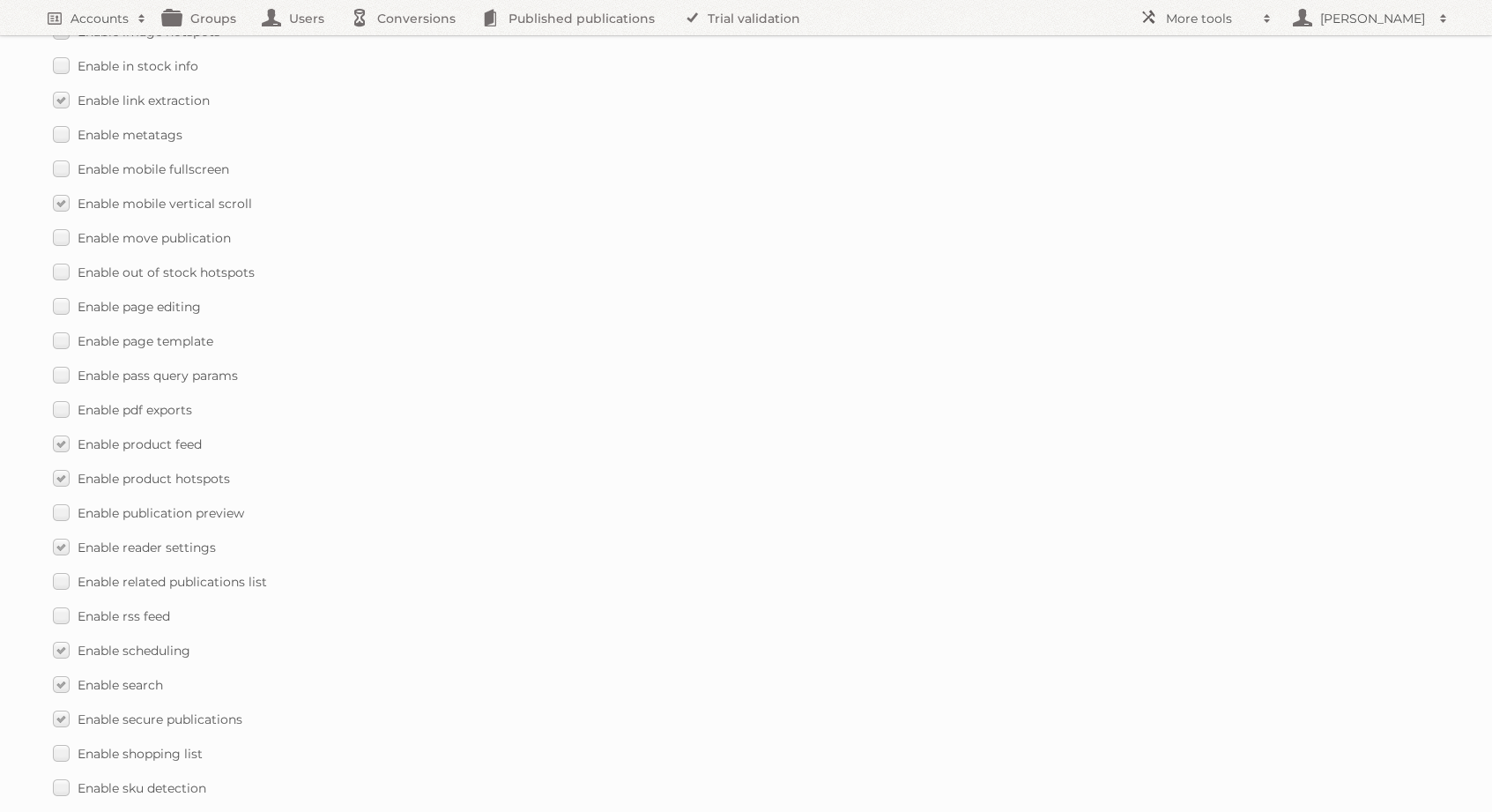
scroll to position [2408, 0]
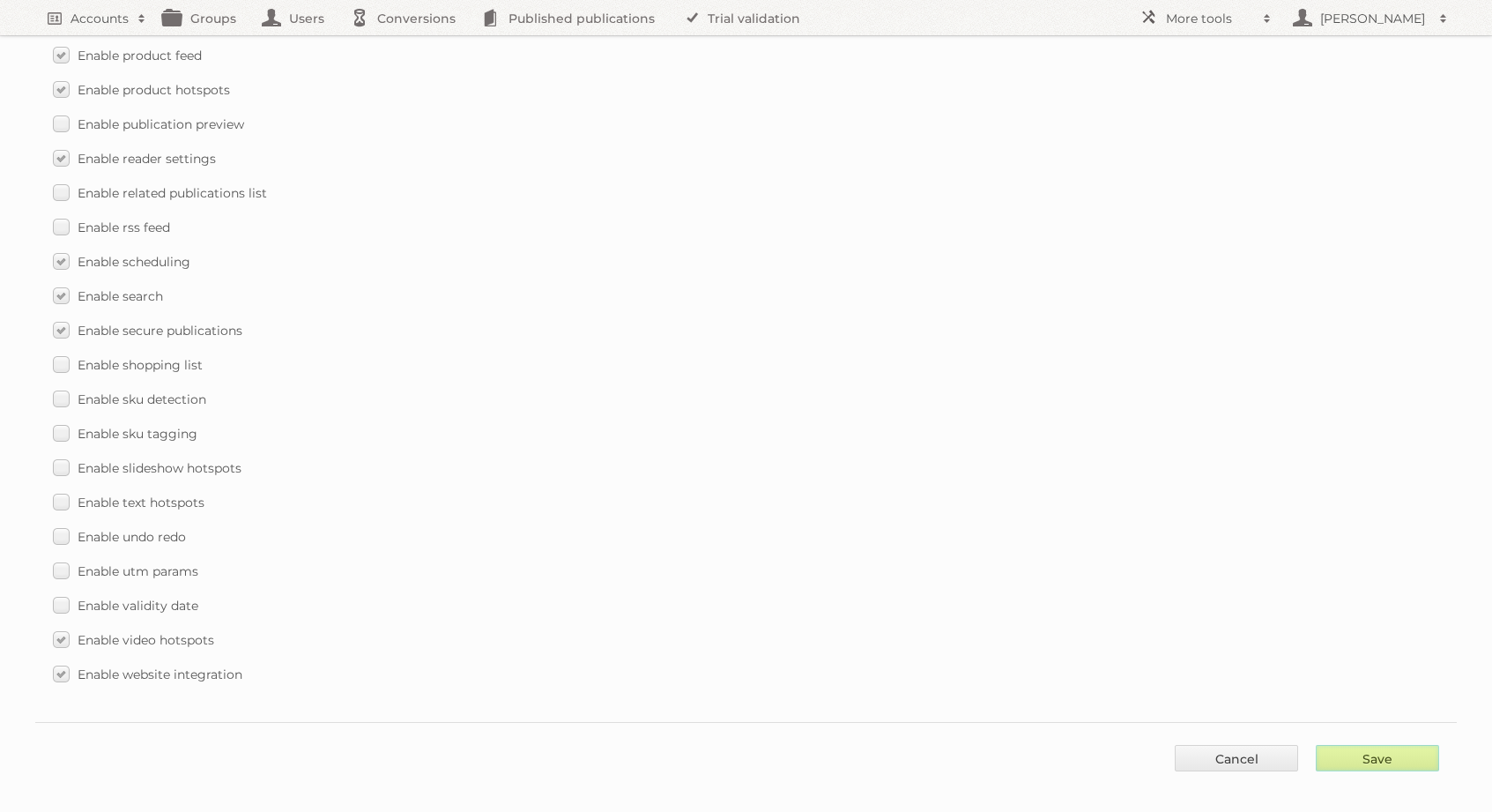
click at [1349, 747] on input "Save" at bounding box center [1377, 758] width 124 height 27
type input "..."
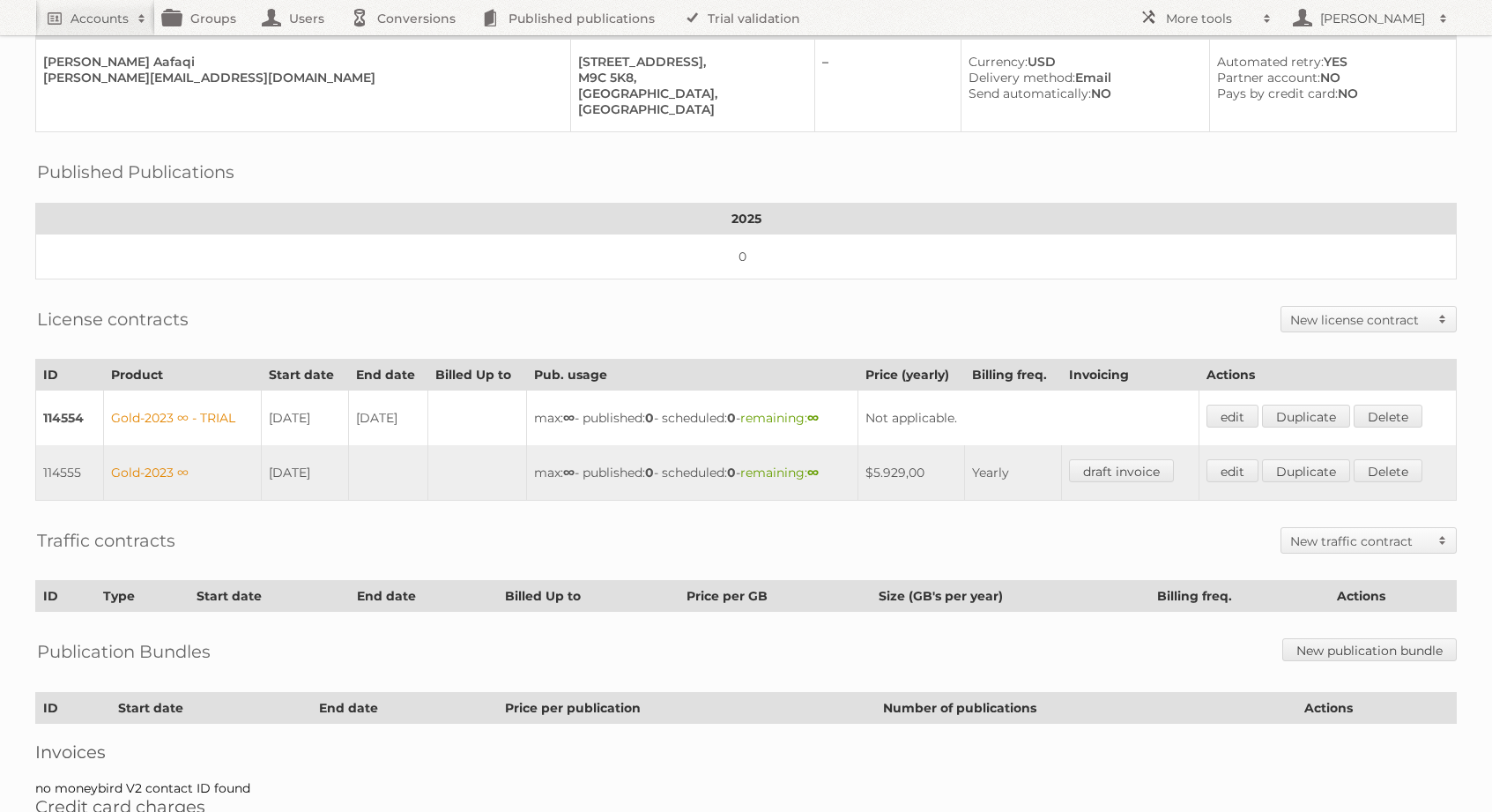
scroll to position [222, 0]
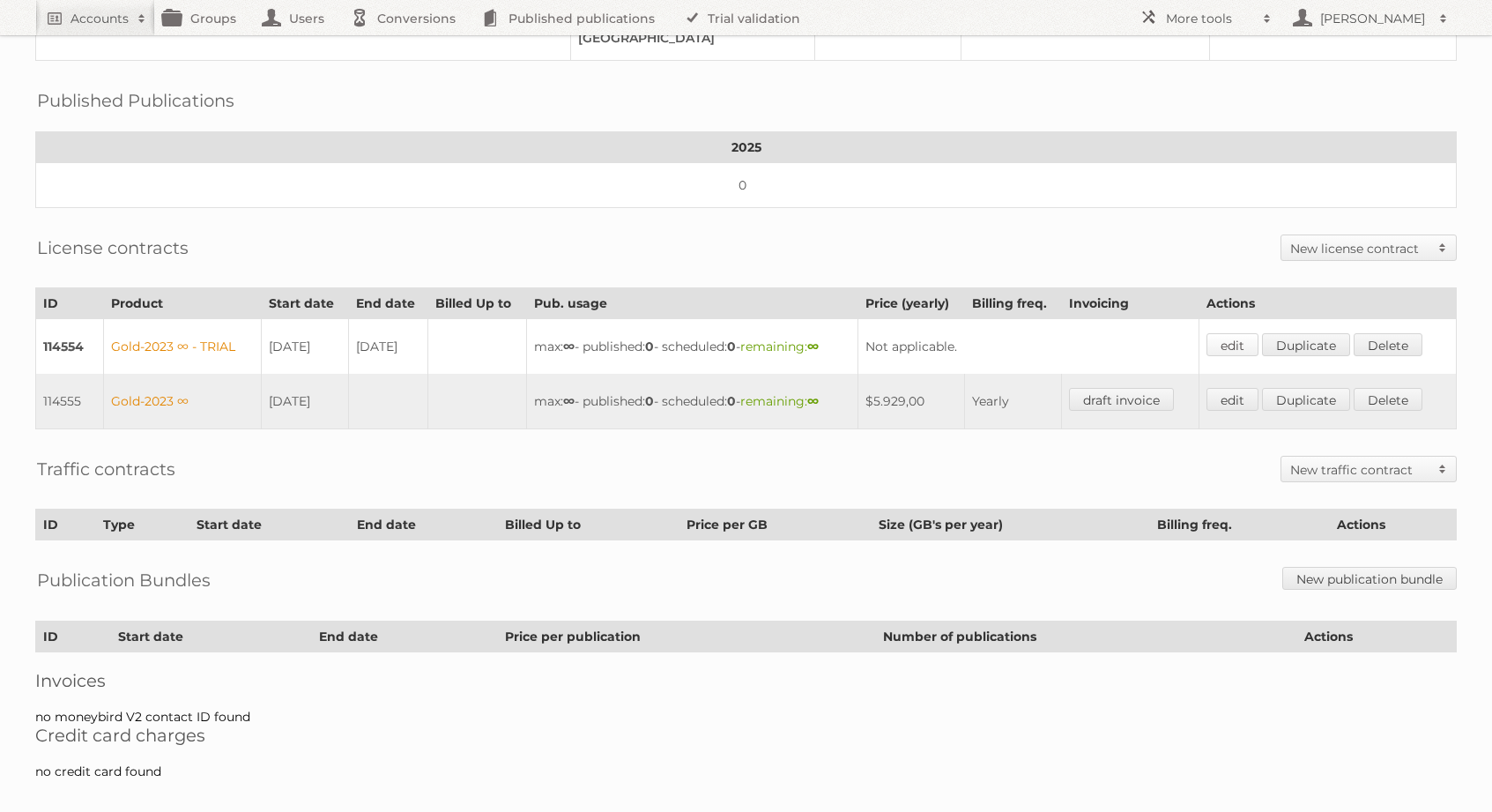
click at [1236, 341] on link "edit" at bounding box center [1232, 345] width 52 height 23
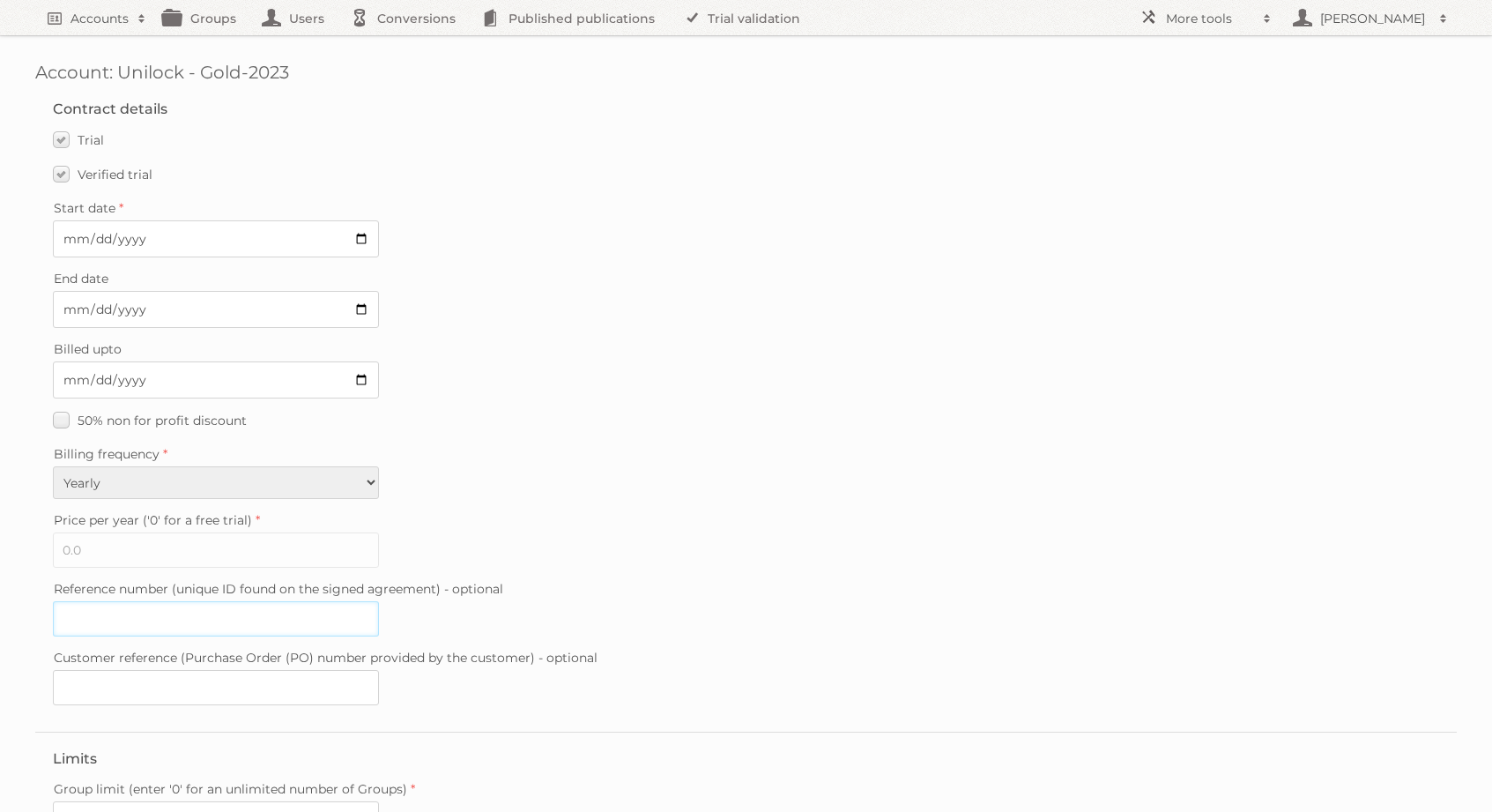
click at [171, 616] on input "Reference number (unique ID found on the signed agreement) - optional" at bounding box center [215, 619] width 327 height 35
paste input "20250730-155059888"
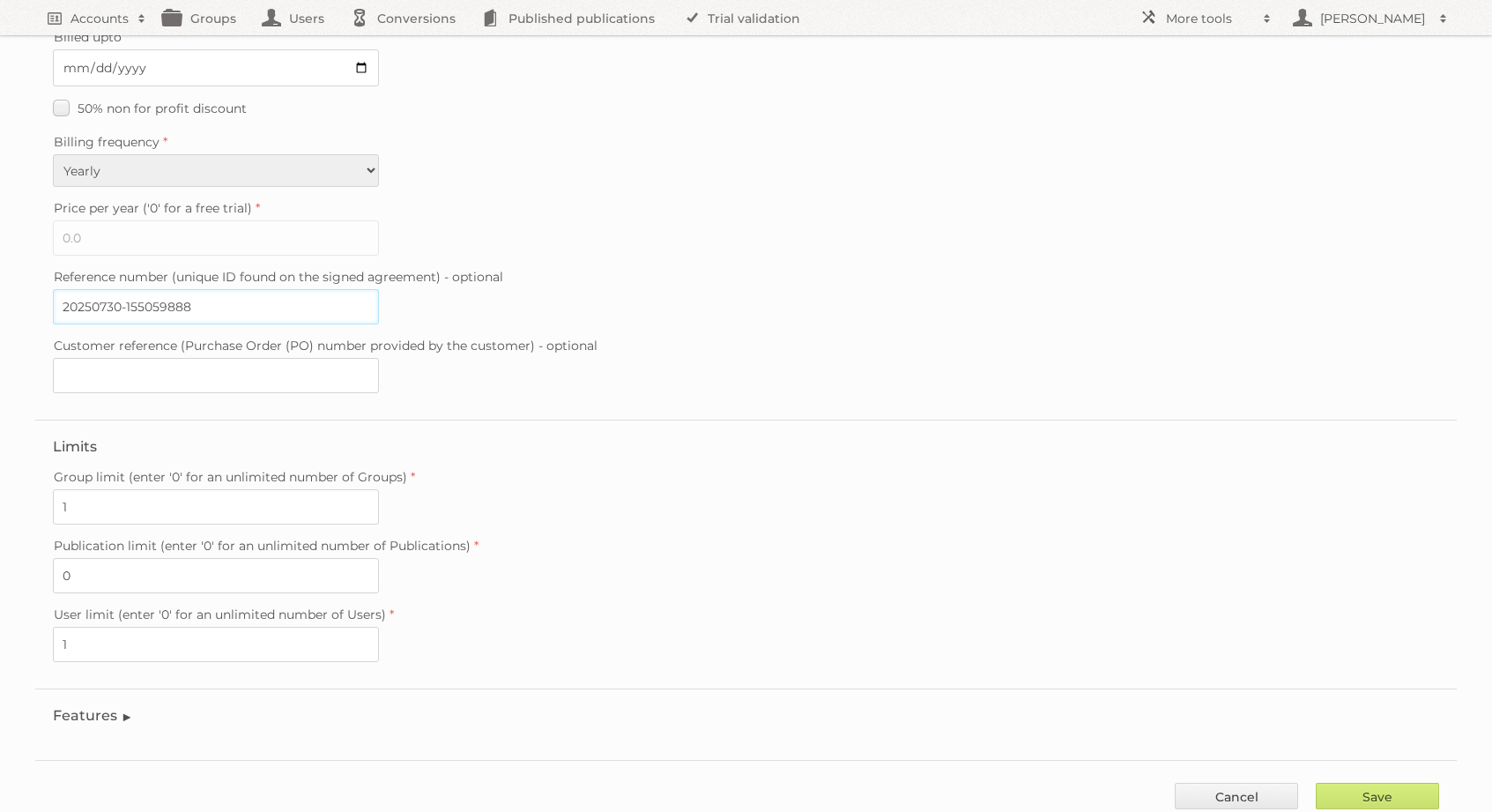
scroll to position [350, 0]
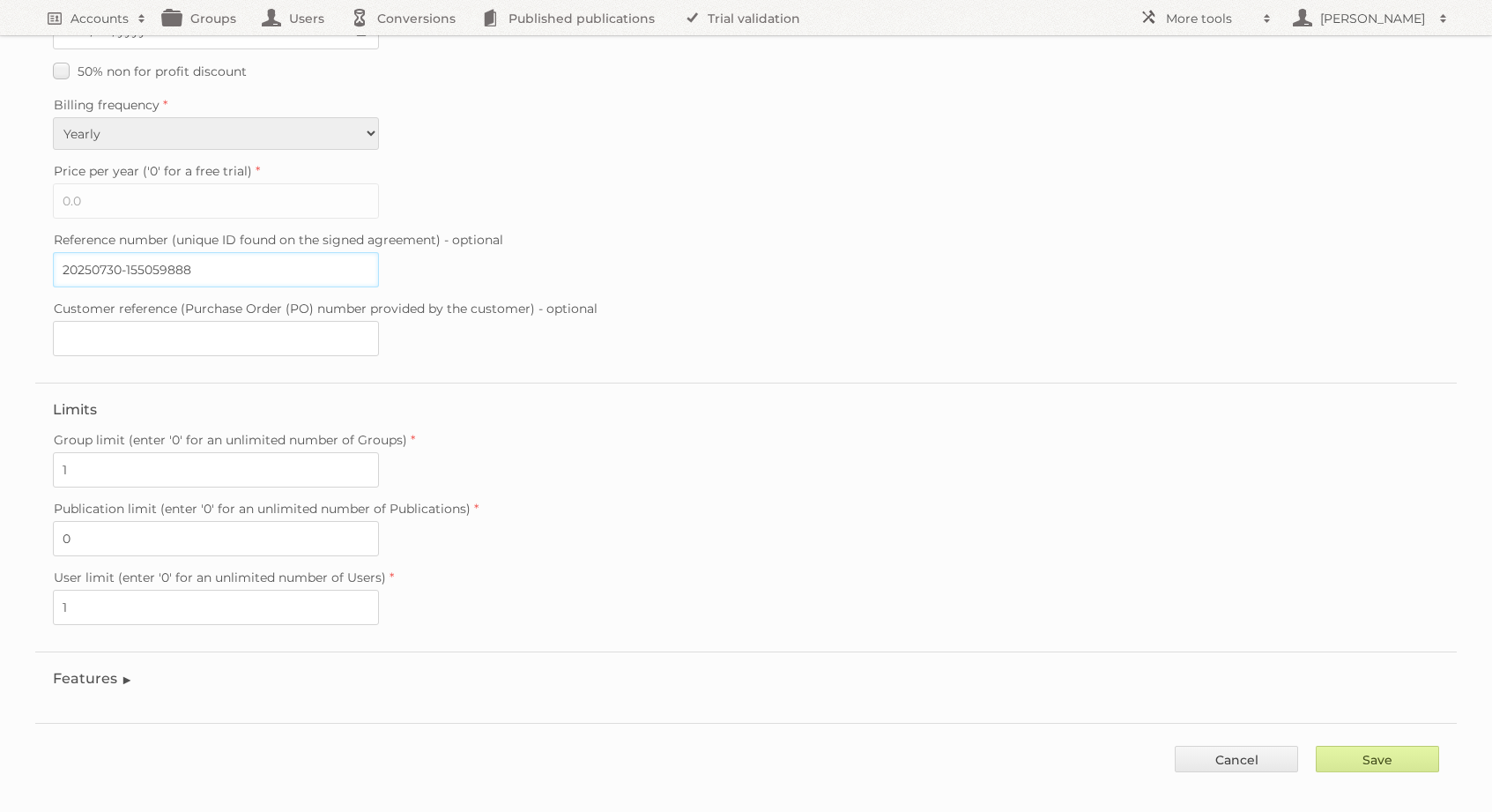
type input "20250730-155059888"
click at [1349, 746] on input "Save" at bounding box center [1377, 759] width 124 height 27
type input "..."
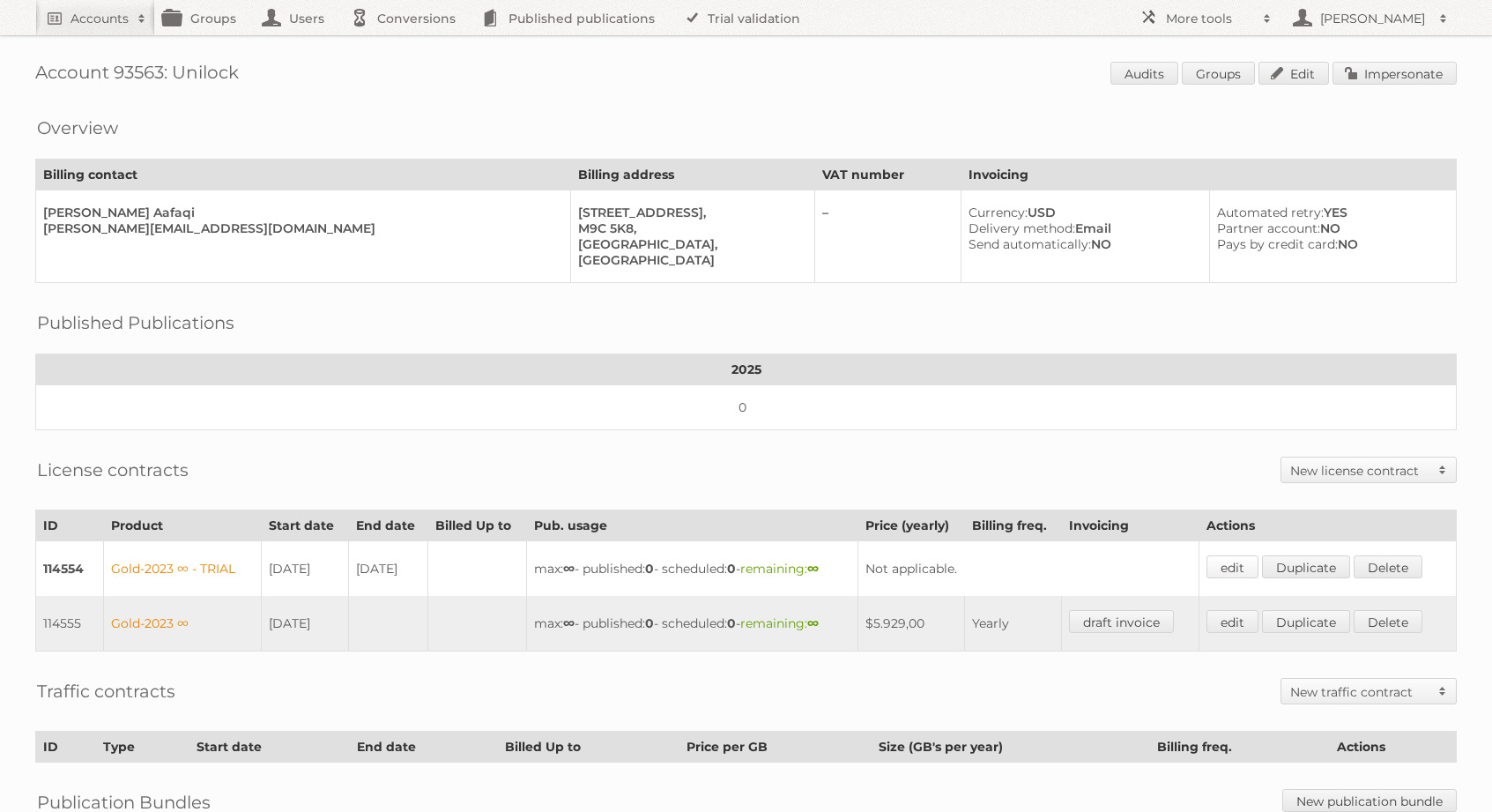
click at [1244, 565] on link "edit" at bounding box center [1232, 567] width 52 height 23
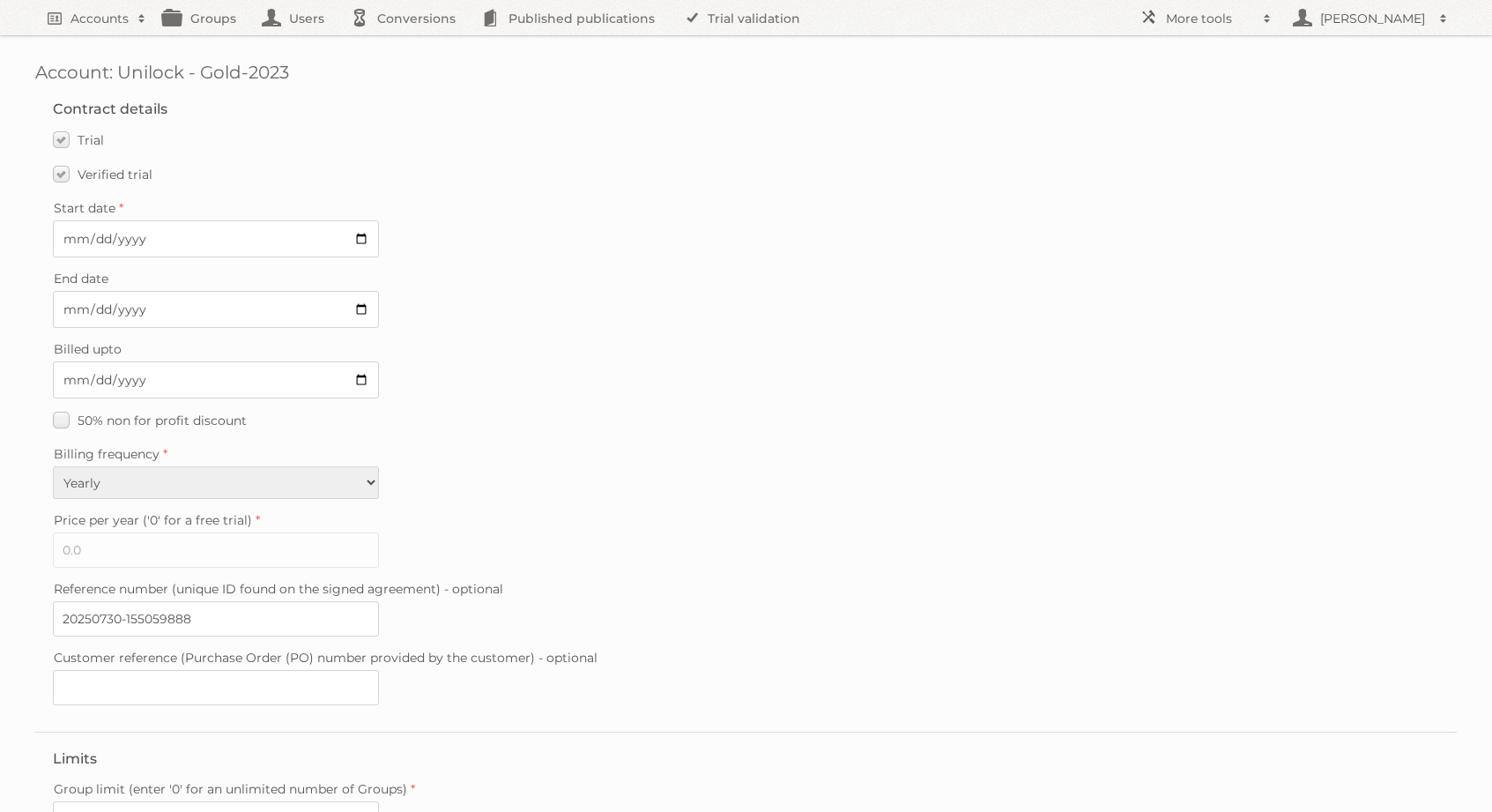
scroll to position [350, 0]
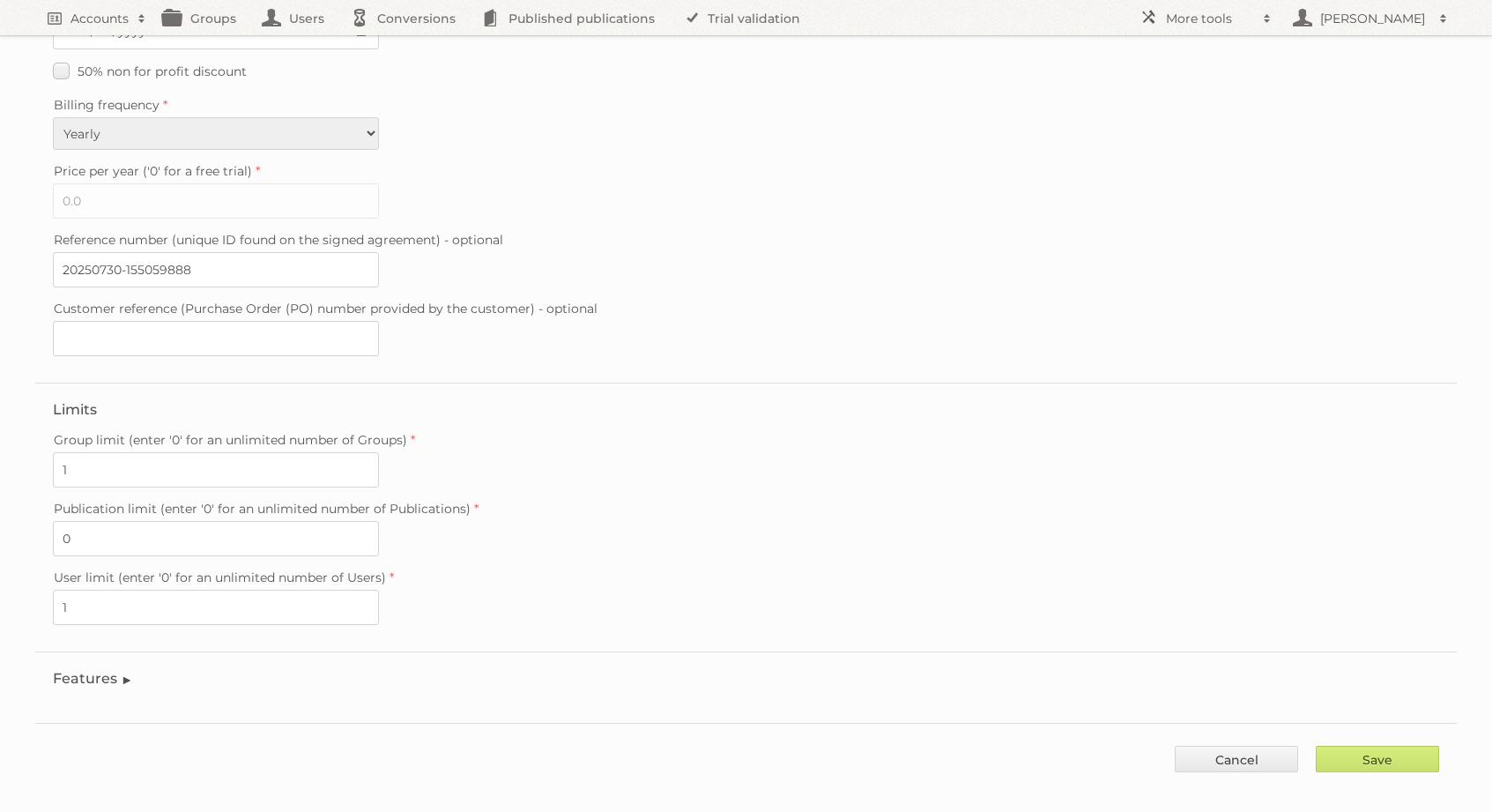
click at [102, 670] on legend "Features" at bounding box center [93, 678] width 80 height 16
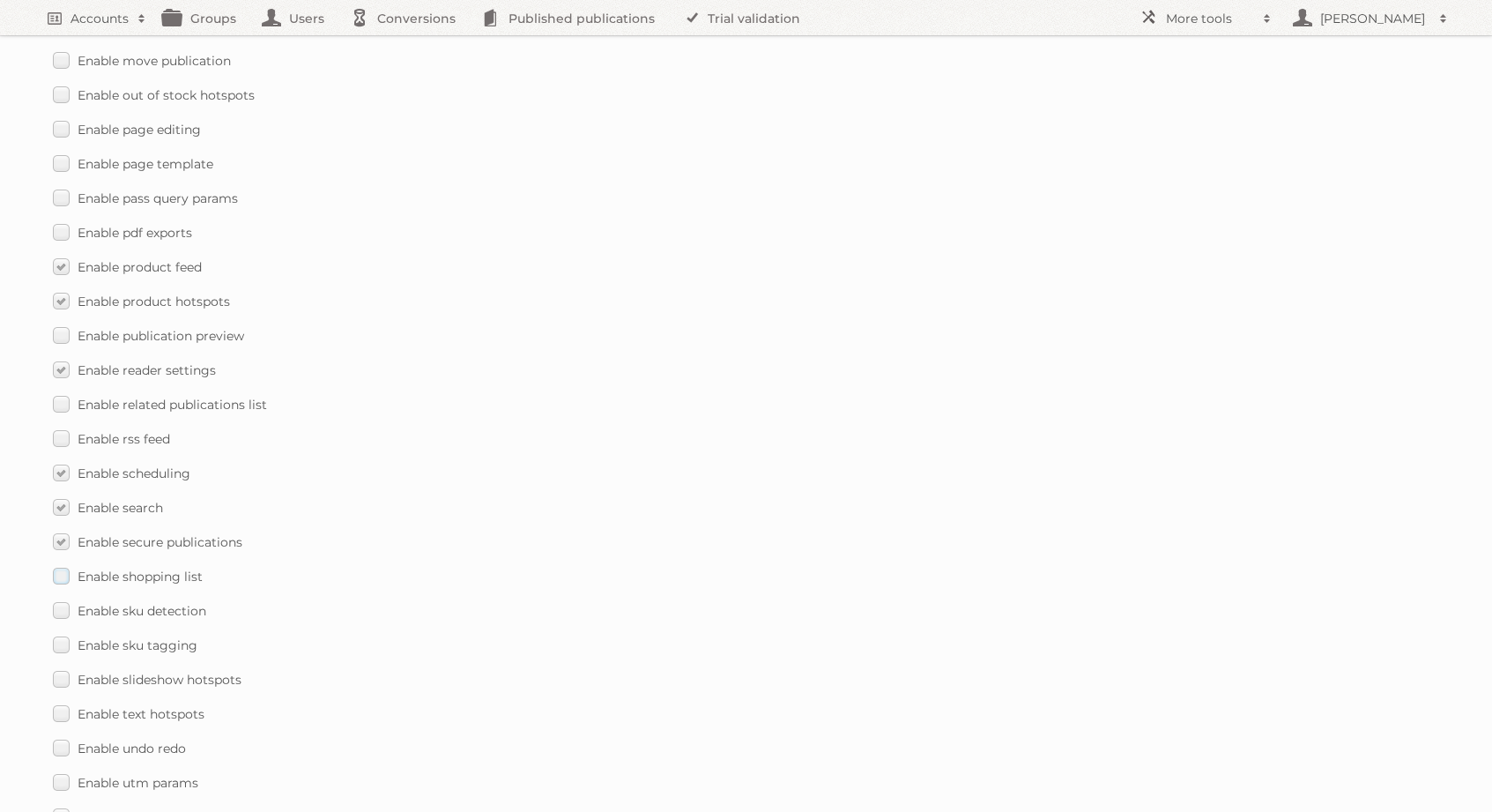
scroll to position [2122, 0]
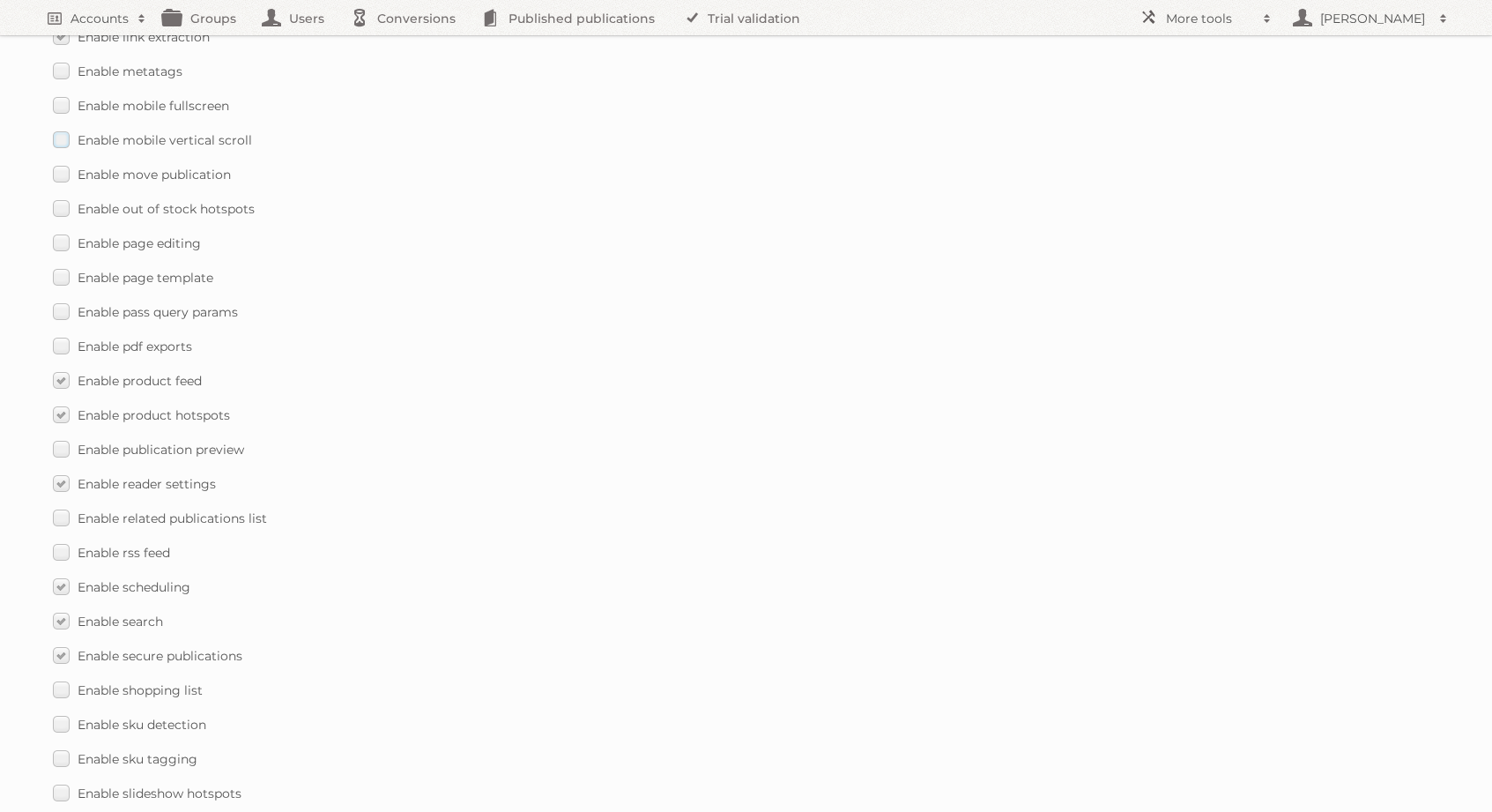
click at [142, 132] on span "Enable mobile vertical scroll" at bounding box center [165, 140] width 174 height 16
click at [0, 0] on input "Enable mobile vertical scroll" at bounding box center [0, 0] width 0 height 0
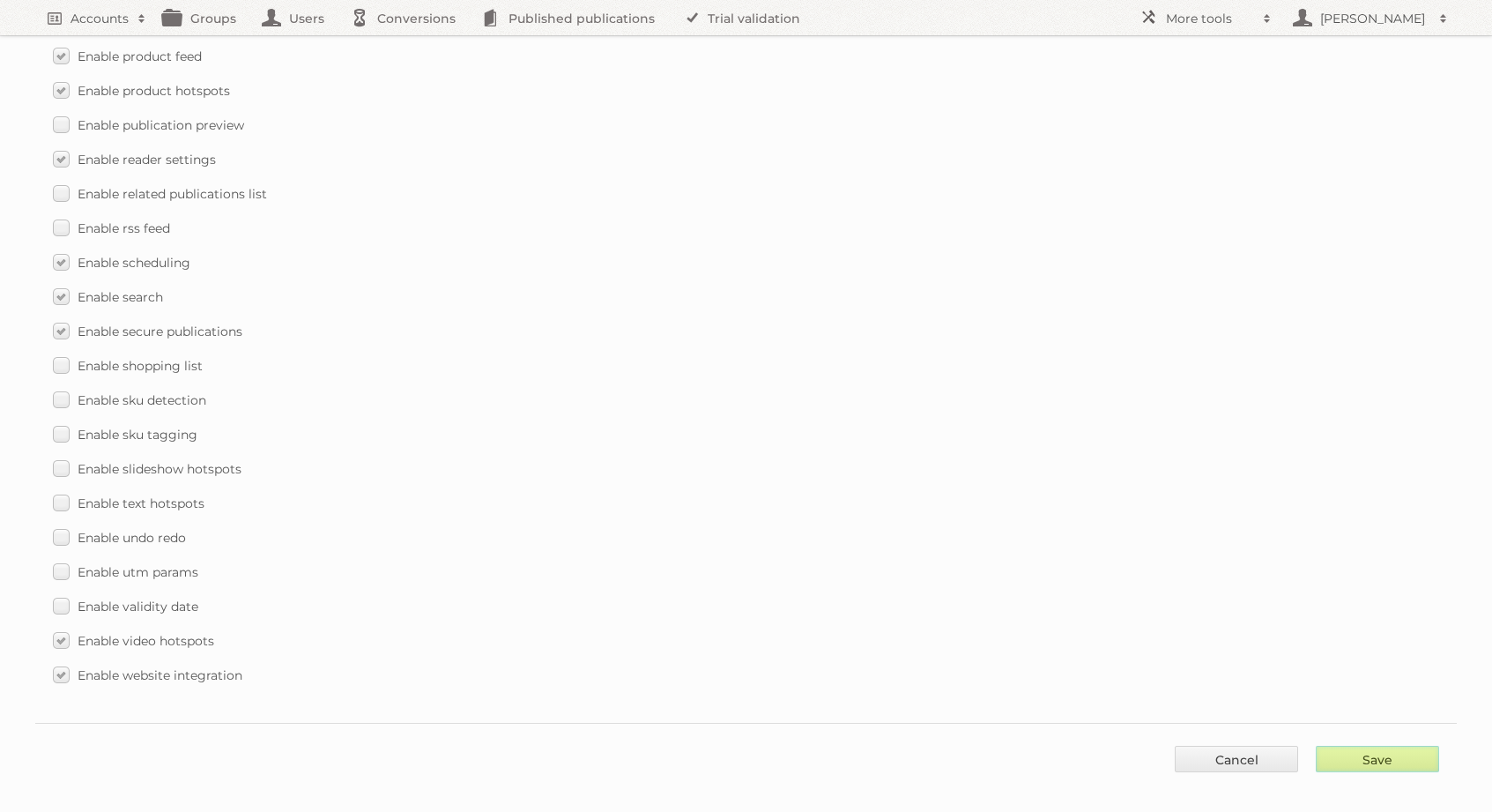
click at [1390, 749] on input "Save" at bounding box center [1377, 759] width 124 height 27
type input "..."
